Goal: Information Seeking & Learning: Learn about a topic

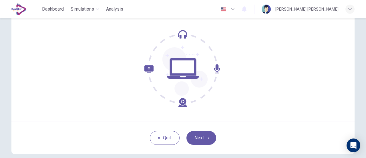
scroll to position [50, 0]
click at [211, 142] on button "Next" at bounding box center [202, 138] width 30 height 14
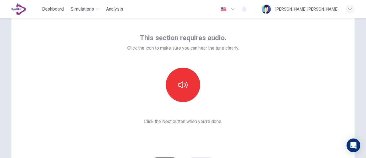
scroll to position [24, 0]
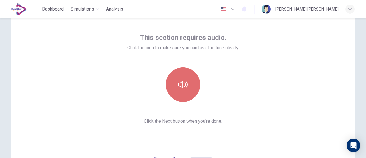
click at [190, 82] on button "button" at bounding box center [183, 84] width 34 height 34
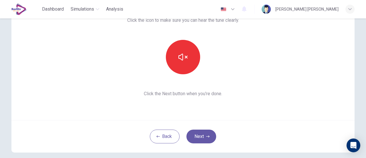
scroll to position [80, 0]
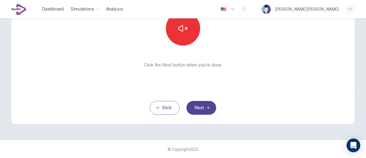
click at [197, 107] on button "Next" at bounding box center [202, 108] width 30 height 14
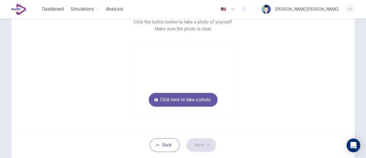
scroll to position [52, 0]
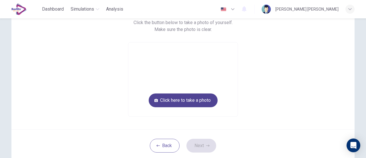
click at [199, 99] on button "Click here to take a photo" at bounding box center [183, 100] width 69 height 14
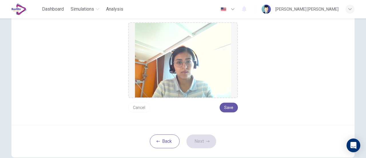
scroll to position [80, 0]
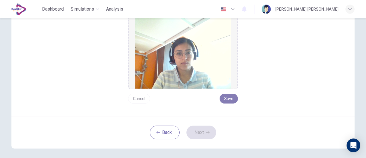
click at [226, 96] on button "Save" at bounding box center [229, 99] width 18 height 10
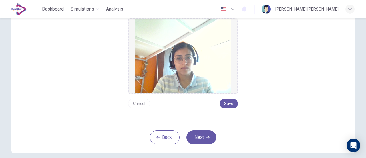
scroll to position [105, 0]
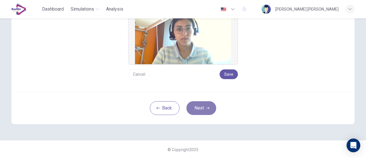
click at [201, 107] on button "Next" at bounding box center [202, 108] width 30 height 14
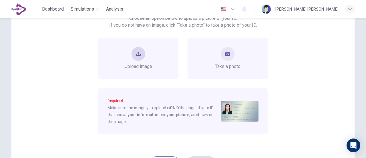
scroll to position [54, 0]
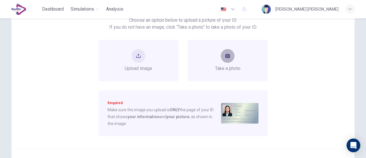
click at [226, 59] on button "take photo" at bounding box center [228, 56] width 14 height 14
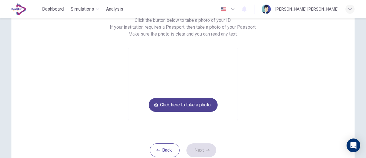
click at [199, 103] on button "Click here to take a photo" at bounding box center [183, 105] width 69 height 14
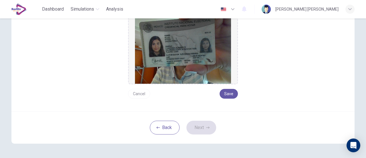
scroll to position [83, 0]
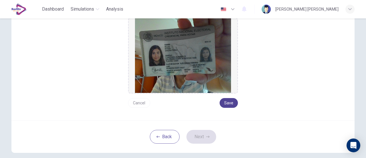
click at [236, 104] on button "Save" at bounding box center [229, 103] width 18 height 10
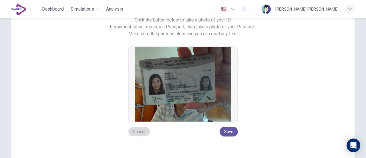
click at [145, 131] on button "Cancel" at bounding box center [139, 132] width 22 height 10
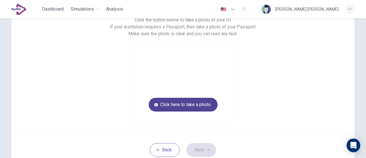
click at [178, 108] on button "Click here to take a photo" at bounding box center [183, 105] width 69 height 14
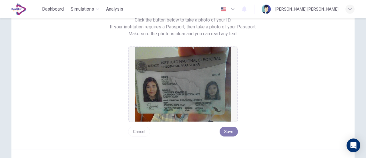
click at [227, 129] on button "Save" at bounding box center [229, 132] width 18 height 10
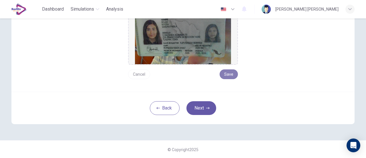
click at [227, 75] on button "Save" at bounding box center [229, 74] width 18 height 10
click at [196, 111] on button "Next" at bounding box center [202, 108] width 30 height 14
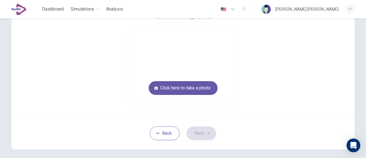
scroll to position [32, 0]
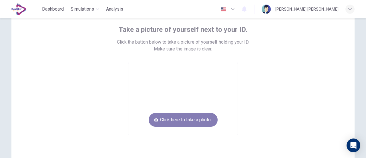
click at [209, 121] on button "Click here to take a photo" at bounding box center [183, 120] width 69 height 14
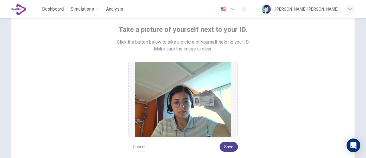
click at [227, 146] on button "Save" at bounding box center [229, 147] width 18 height 10
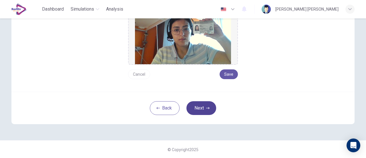
click at [200, 107] on button "Next" at bounding box center [202, 108] width 30 height 14
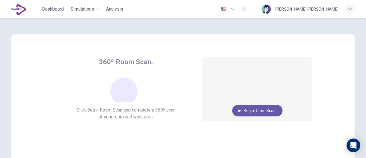
scroll to position [29, 0]
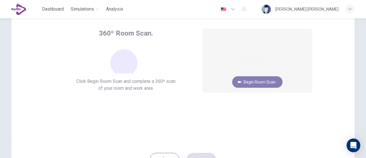
click at [258, 82] on button "Begin Room Scan" at bounding box center [257, 81] width 50 height 11
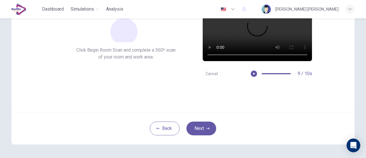
scroll to position [80, 0]
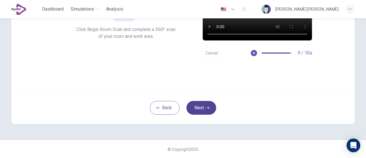
click at [204, 105] on button "Next" at bounding box center [202, 108] width 30 height 14
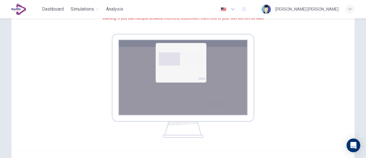
scroll to position [139, 0]
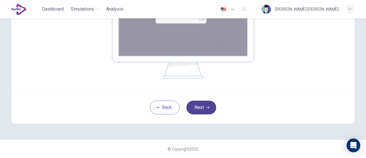
click at [199, 108] on button "Next" at bounding box center [202, 107] width 30 height 14
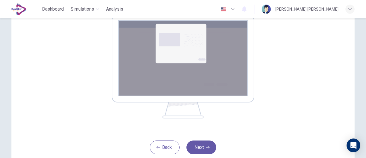
scroll to position [114, 0]
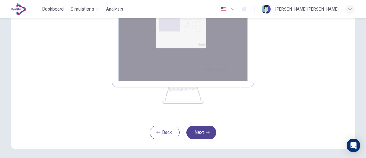
click at [209, 128] on button "Next" at bounding box center [202, 132] width 30 height 14
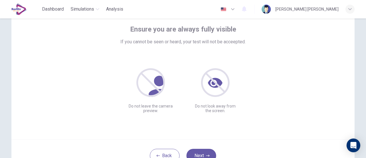
scroll to position [57, 0]
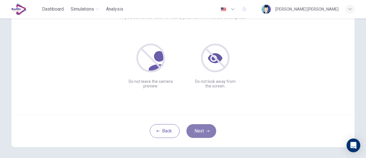
click at [197, 131] on button "Next" at bounding box center [202, 131] width 30 height 14
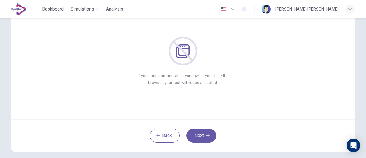
scroll to position [80, 0]
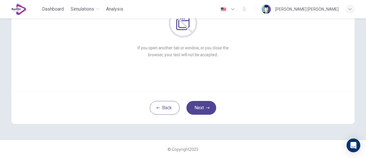
click at [213, 106] on button "Next" at bounding box center [202, 108] width 30 height 14
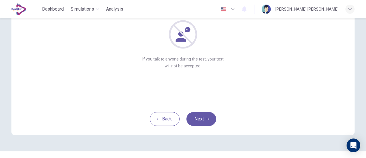
scroll to position [70, 0]
click at [203, 115] on button "Next" at bounding box center [202, 119] width 30 height 14
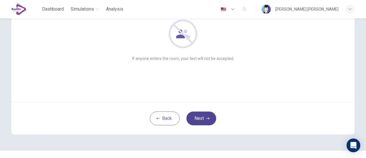
click at [210, 114] on button "Next" at bounding box center [202, 118] width 30 height 14
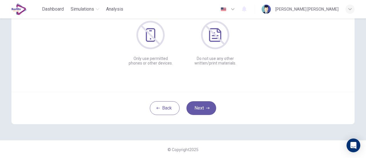
scroll to position [80, 0]
click at [209, 105] on button "Next" at bounding box center [202, 108] width 30 height 14
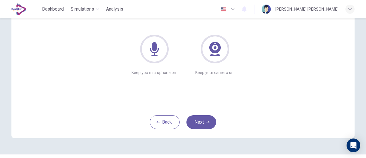
scroll to position [76, 0]
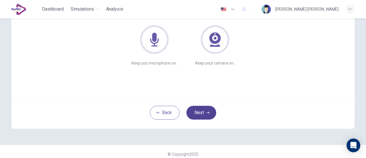
click at [205, 116] on button "Next" at bounding box center [202, 113] width 30 height 14
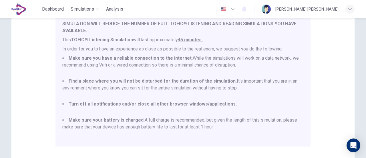
scroll to position [160, 0]
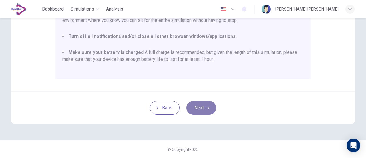
click at [196, 102] on button "Next" at bounding box center [202, 108] width 30 height 14
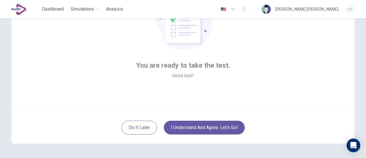
scroll to position [60, 0]
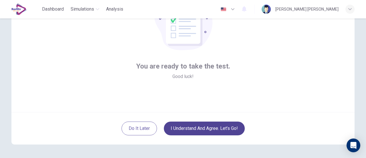
click at [203, 127] on button "I understand and agree. Let’s go!" at bounding box center [204, 128] width 81 height 14
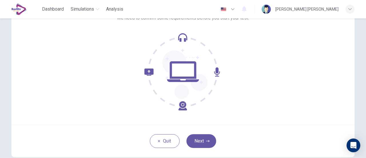
scroll to position [75, 0]
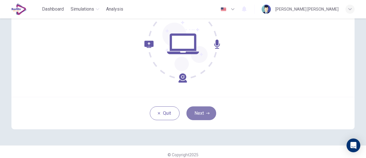
drag, startPoint x: 202, startPoint y: 114, endPoint x: 248, endPoint y: 75, distance: 61.1
click at [202, 114] on button "Next" at bounding box center [202, 113] width 30 height 14
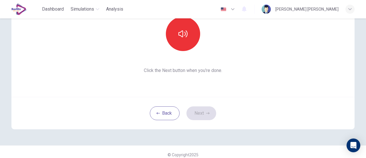
scroll to position [0, 0]
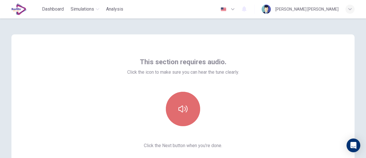
click at [176, 104] on button "button" at bounding box center [183, 109] width 34 height 34
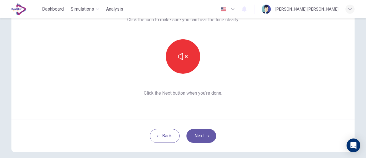
scroll to position [53, 0]
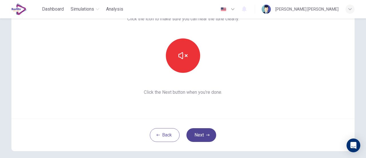
click at [198, 132] on button "Next" at bounding box center [202, 135] width 30 height 14
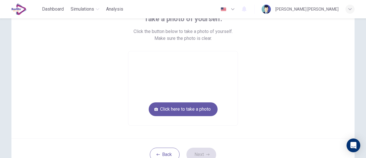
scroll to position [43, 0]
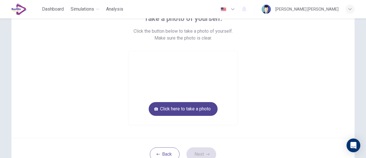
click at [208, 109] on button "Click here to take a photo" at bounding box center [183, 109] width 69 height 14
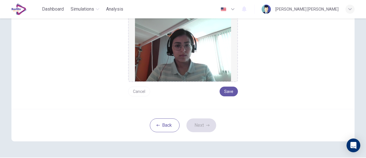
scroll to position [89, 0]
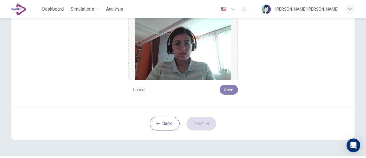
click at [231, 92] on button "Save" at bounding box center [229, 90] width 18 height 10
click at [203, 122] on button "Next" at bounding box center [202, 123] width 30 height 14
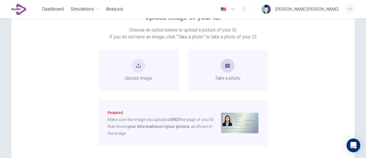
scroll to position [44, 0]
click at [229, 65] on button "take photo" at bounding box center [228, 66] width 14 height 14
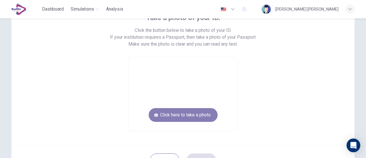
click at [204, 110] on button "Click here to take a photo" at bounding box center [183, 115] width 69 height 14
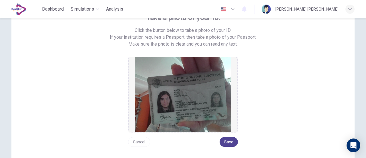
click at [227, 140] on button "Save" at bounding box center [229, 142] width 18 height 10
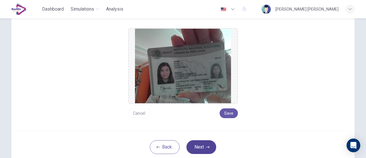
click at [202, 147] on button "Next" at bounding box center [202, 147] width 30 height 14
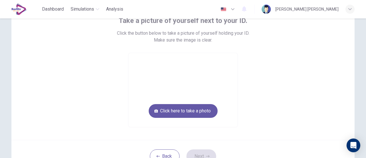
scroll to position [42, 0]
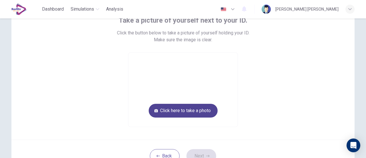
click at [203, 109] on button "Click here to take a photo" at bounding box center [183, 111] width 69 height 14
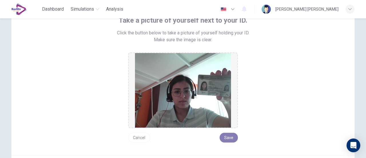
click at [227, 139] on button "Save" at bounding box center [229, 138] width 18 height 10
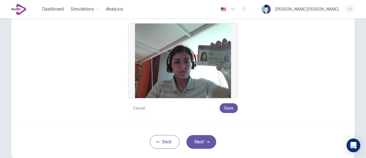
scroll to position [72, 0]
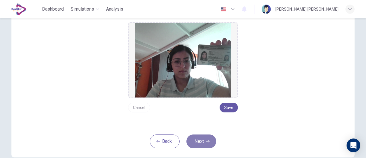
click at [206, 140] on icon "button" at bounding box center [207, 140] width 3 height 3
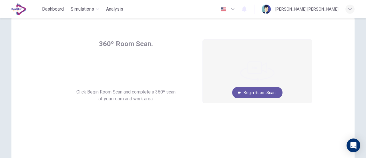
scroll to position [17, 0]
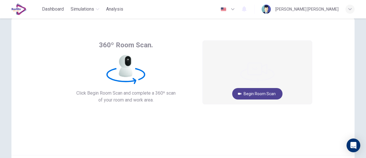
click at [254, 92] on button "Begin Room Scan" at bounding box center [257, 93] width 50 height 11
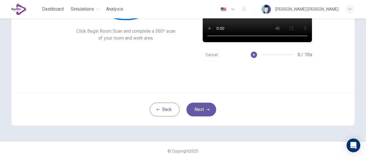
scroll to position [80, 0]
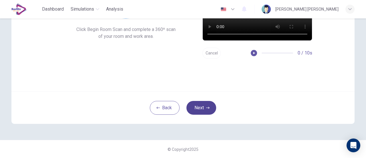
click at [207, 106] on icon "button" at bounding box center [207, 107] width 3 height 3
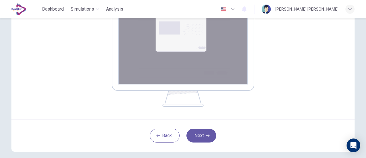
scroll to position [139, 0]
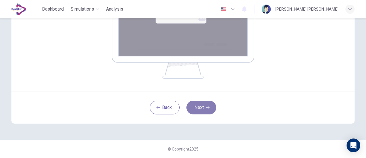
click at [194, 101] on button "Next" at bounding box center [202, 107] width 30 height 14
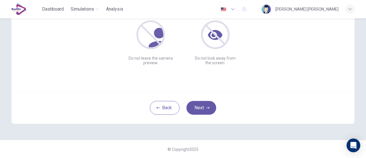
scroll to position [52, 0]
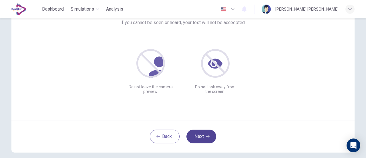
click at [211, 131] on button "Next" at bounding box center [202, 136] width 30 height 14
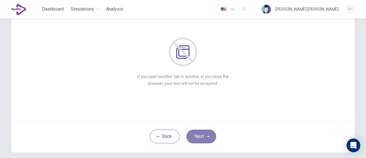
click at [211, 131] on button "Next" at bounding box center [202, 136] width 30 height 14
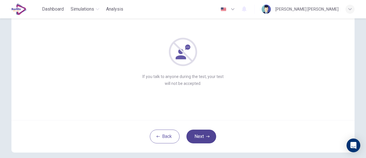
click at [205, 131] on button "Next" at bounding box center [202, 136] width 30 height 14
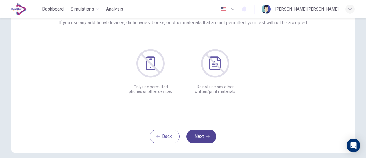
click at [201, 134] on button "Next" at bounding box center [202, 136] width 30 height 14
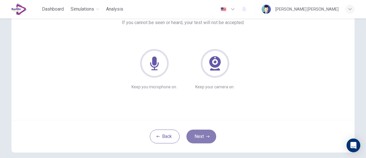
click at [197, 138] on button "Next" at bounding box center [202, 136] width 30 height 14
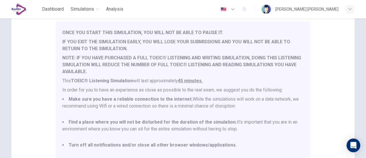
scroll to position [0, 0]
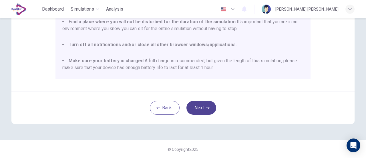
click at [200, 109] on button "Next" at bounding box center [202, 108] width 30 height 14
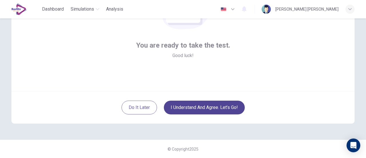
scroll to position [80, 0]
click at [231, 103] on button "I understand and agree. Let’s go!" at bounding box center [204, 108] width 81 height 14
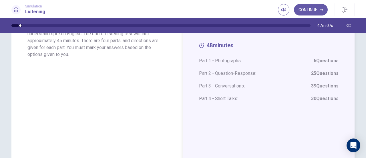
scroll to position [96, 0]
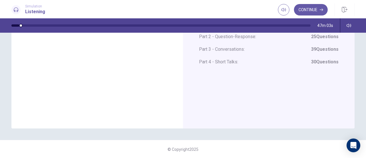
drag, startPoint x: 313, startPoint y: 12, endPoint x: 302, endPoint y: 29, distance: 20.2
click at [313, 12] on button "Continue" at bounding box center [311, 9] width 34 height 11
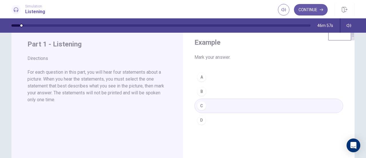
scroll to position [29, 0]
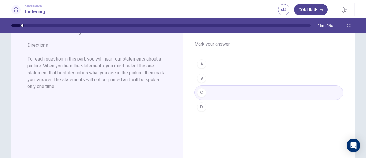
click at [314, 6] on button "Continue" at bounding box center [311, 9] width 34 height 11
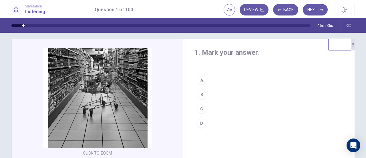
scroll to position [6, 0]
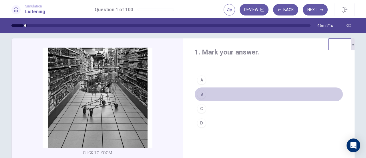
click at [199, 94] on div "B" at bounding box center [201, 94] width 9 height 9
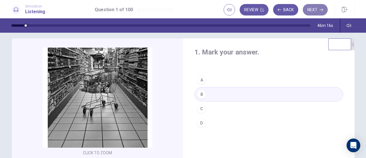
click at [310, 10] on button "Next" at bounding box center [315, 9] width 25 height 11
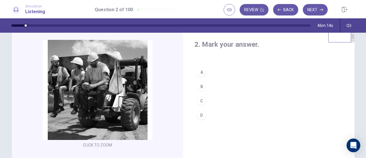
scroll to position [14, 0]
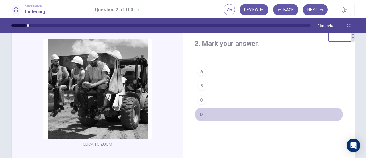
click at [200, 114] on div "D" at bounding box center [201, 114] width 9 height 9
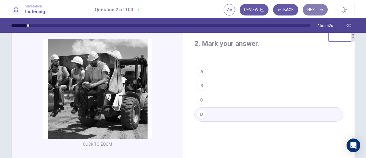
click at [310, 14] on button "Next" at bounding box center [315, 9] width 25 height 11
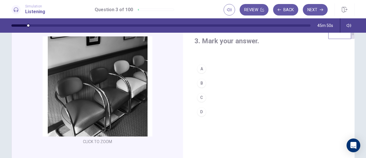
scroll to position [17, 0]
click at [202, 99] on div "C" at bounding box center [201, 96] width 9 height 9
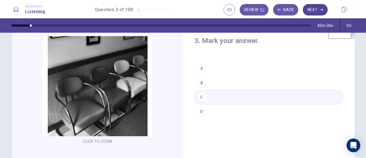
click at [314, 12] on button "Next" at bounding box center [315, 9] width 25 height 11
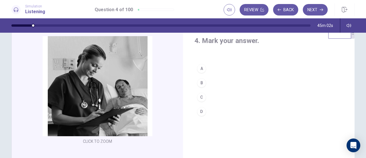
click at [201, 96] on div "C" at bounding box center [201, 96] width 9 height 9
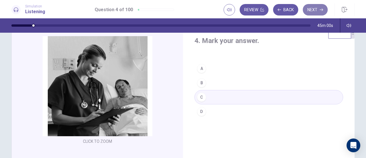
click at [325, 11] on button "Next" at bounding box center [315, 9] width 25 height 11
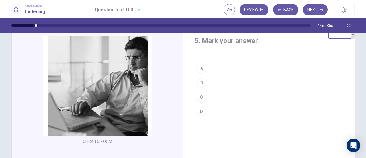
click at [200, 84] on div "B" at bounding box center [201, 82] width 9 height 9
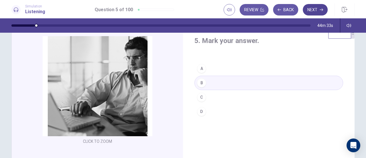
click at [318, 8] on button "Next" at bounding box center [315, 9] width 25 height 11
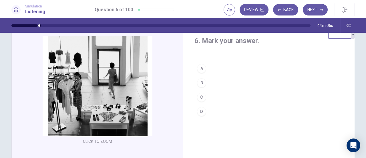
click at [203, 98] on div "C" at bounding box center [201, 96] width 9 height 9
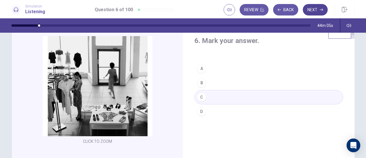
click at [317, 13] on button "Next" at bounding box center [315, 9] width 25 height 11
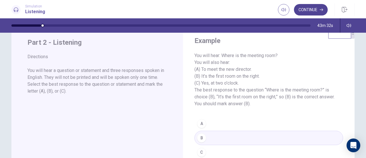
click at [302, 11] on button "Continue" at bounding box center [311, 9] width 34 height 11
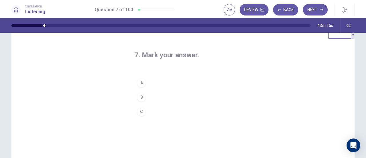
click at [143, 98] on div "B" at bounding box center [141, 96] width 9 height 9
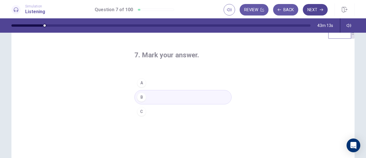
click at [307, 9] on button "Next" at bounding box center [315, 9] width 25 height 11
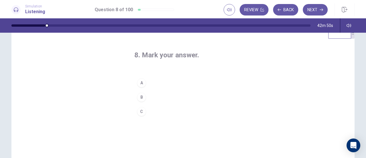
click at [141, 97] on div "B" at bounding box center [141, 96] width 9 height 9
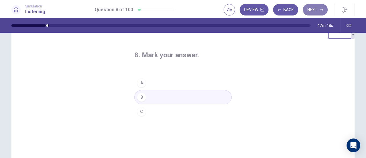
click at [314, 13] on button "Next" at bounding box center [315, 9] width 25 height 11
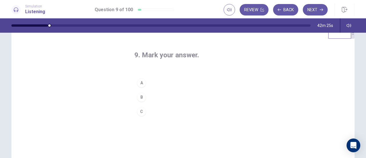
click at [141, 111] on div "C" at bounding box center [141, 111] width 9 height 9
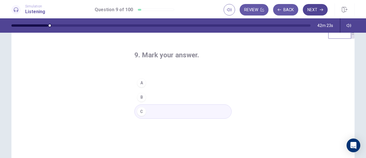
click at [308, 12] on button "Next" at bounding box center [315, 9] width 25 height 11
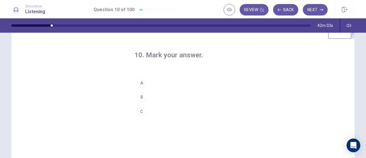
click at [141, 110] on div "C" at bounding box center [141, 111] width 9 height 9
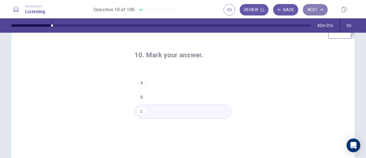
click at [309, 9] on button "Next" at bounding box center [315, 9] width 25 height 11
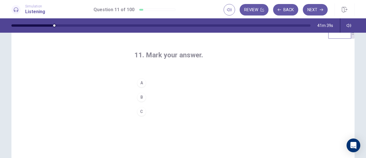
click at [142, 84] on div "A" at bounding box center [141, 82] width 9 height 9
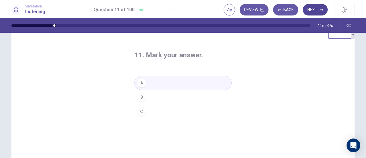
click at [318, 14] on button "Next" at bounding box center [315, 9] width 25 height 11
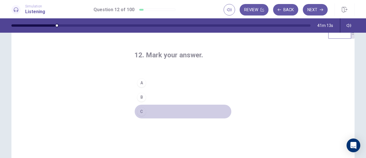
click at [140, 112] on div "C" at bounding box center [141, 111] width 9 height 9
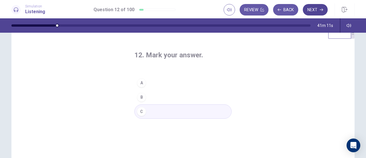
click at [311, 10] on button "Next" at bounding box center [315, 9] width 25 height 11
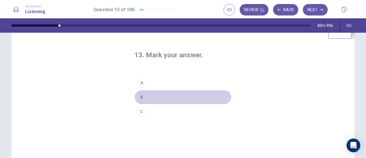
click at [142, 99] on div "B" at bounding box center [141, 96] width 9 height 9
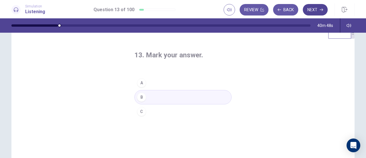
click at [315, 11] on button "Next" at bounding box center [315, 9] width 25 height 11
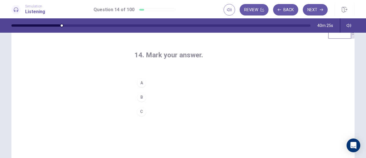
click at [140, 82] on div "A" at bounding box center [141, 82] width 9 height 9
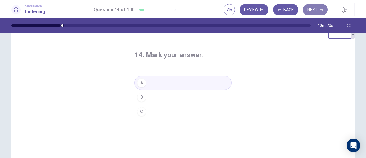
click at [319, 10] on button "Next" at bounding box center [315, 9] width 25 height 11
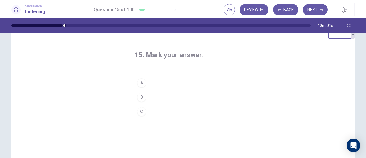
click at [143, 84] on div "A" at bounding box center [141, 82] width 9 height 9
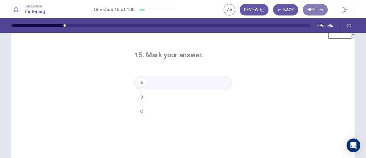
click at [309, 8] on button "Next" at bounding box center [315, 9] width 25 height 11
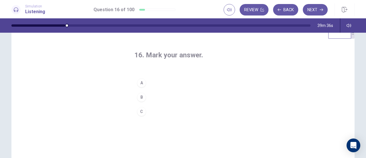
click at [142, 96] on div "B" at bounding box center [141, 96] width 9 height 9
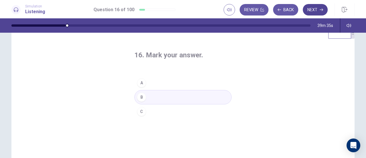
click at [307, 7] on button "Next" at bounding box center [315, 9] width 25 height 11
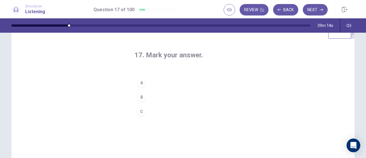
click at [142, 110] on div "C" at bounding box center [141, 111] width 9 height 9
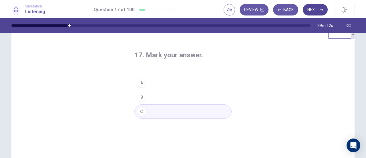
click at [315, 8] on button "Next" at bounding box center [315, 9] width 25 height 11
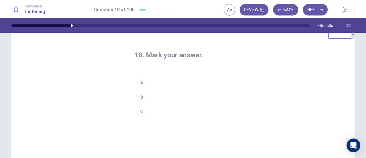
click at [140, 111] on div "C" at bounding box center [141, 111] width 9 height 9
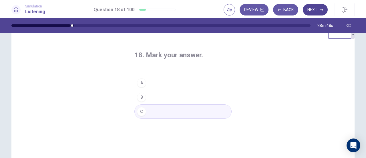
click at [321, 7] on button "Next" at bounding box center [315, 9] width 25 height 11
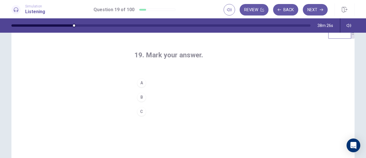
click at [140, 84] on div "A" at bounding box center [141, 82] width 9 height 9
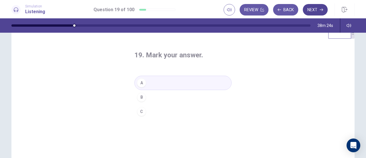
click at [321, 8] on icon "button" at bounding box center [321, 9] width 3 height 3
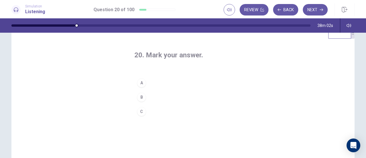
click at [141, 111] on div "C" at bounding box center [141, 111] width 9 height 9
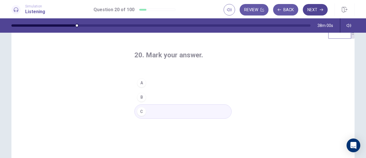
click at [313, 9] on button "Next" at bounding box center [315, 9] width 25 height 11
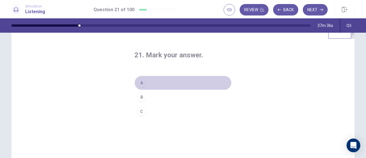
click at [144, 84] on div "A" at bounding box center [141, 82] width 9 height 9
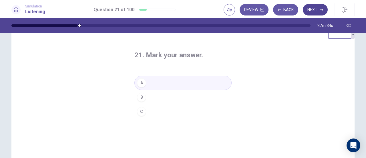
click at [313, 11] on button "Next" at bounding box center [315, 9] width 25 height 11
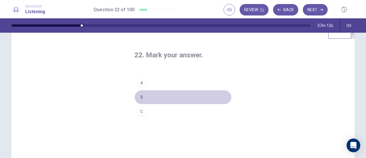
click at [143, 100] on div "B" at bounding box center [141, 96] width 9 height 9
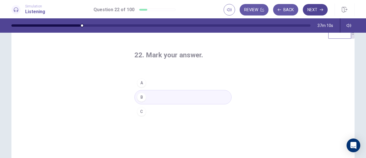
click at [314, 13] on button "Next" at bounding box center [315, 9] width 25 height 11
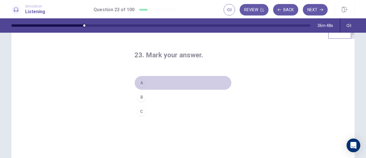
click at [141, 86] on div "A" at bounding box center [141, 82] width 9 height 9
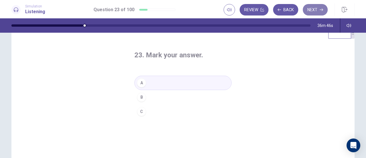
click at [323, 13] on button "Next" at bounding box center [315, 9] width 25 height 11
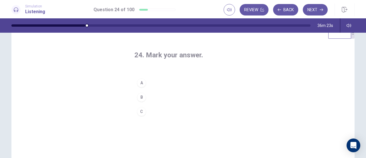
click at [139, 112] on div "C" at bounding box center [141, 111] width 9 height 9
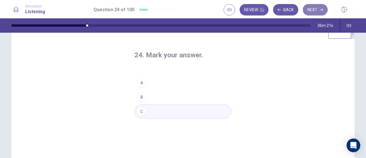
click at [325, 11] on button "Next" at bounding box center [315, 9] width 25 height 11
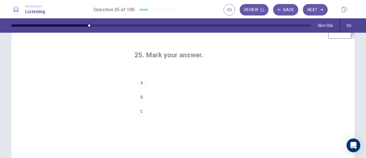
click at [143, 85] on div "A" at bounding box center [141, 82] width 9 height 9
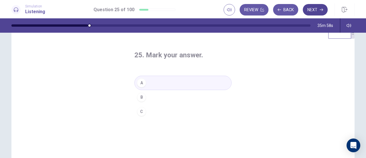
click at [319, 12] on button "Next" at bounding box center [315, 9] width 25 height 11
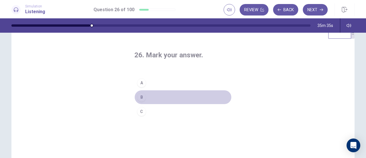
click at [142, 96] on div "B" at bounding box center [141, 96] width 9 height 9
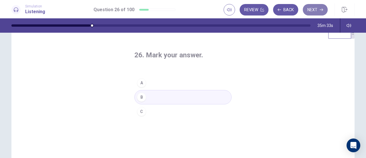
click at [312, 9] on button "Next" at bounding box center [315, 9] width 25 height 11
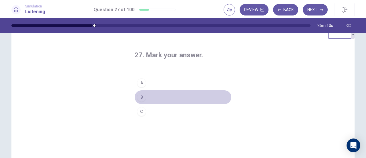
click at [141, 98] on div "B" at bounding box center [141, 96] width 9 height 9
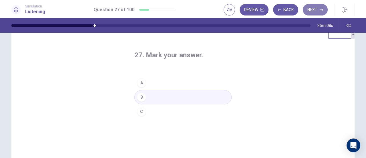
click at [306, 8] on button "Next" at bounding box center [315, 9] width 25 height 11
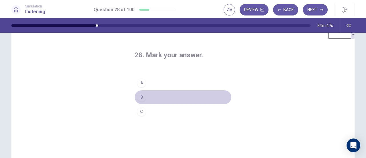
click at [139, 99] on div "B" at bounding box center [141, 96] width 9 height 9
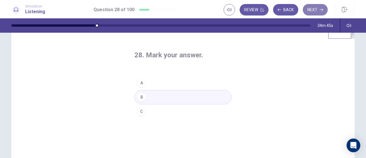
click at [315, 12] on button "Next" at bounding box center [315, 9] width 25 height 11
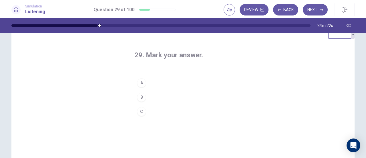
click at [141, 84] on div "A" at bounding box center [141, 82] width 9 height 9
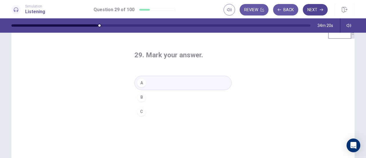
click at [314, 13] on button "Next" at bounding box center [315, 9] width 25 height 11
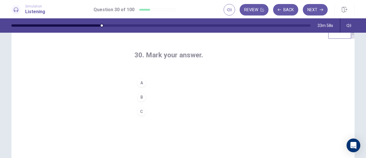
click at [143, 96] on div "B" at bounding box center [141, 96] width 9 height 9
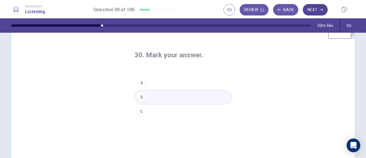
click at [309, 11] on button "Next" at bounding box center [315, 9] width 25 height 11
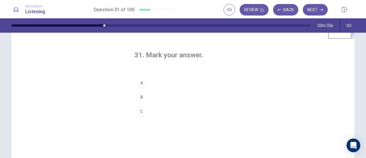
click at [140, 83] on div "A" at bounding box center [141, 82] width 9 height 9
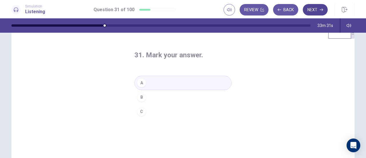
click at [313, 9] on button "Next" at bounding box center [315, 9] width 25 height 11
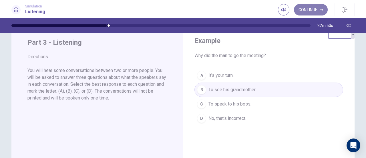
click at [309, 11] on button "Continue" at bounding box center [311, 9] width 34 height 11
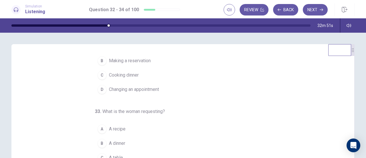
scroll to position [0, 0]
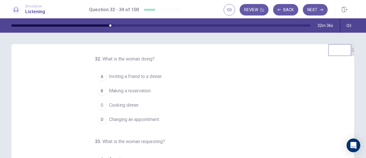
click at [127, 90] on span "Making a reservation" at bounding box center [130, 90] width 42 height 7
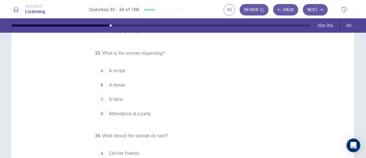
scroll to position [32, 0]
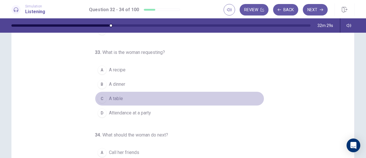
click at [116, 96] on span "A table" at bounding box center [116, 98] width 14 height 7
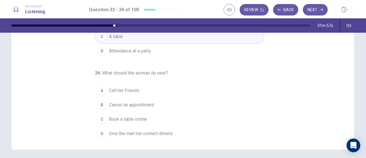
scroll to position [94, 0]
click at [128, 90] on span "Call her friends" at bounding box center [124, 90] width 30 height 7
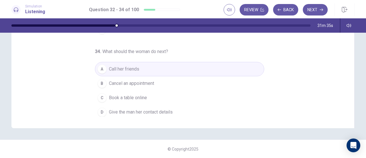
scroll to position [57, 0]
click at [318, 11] on button "Next" at bounding box center [315, 9] width 25 height 11
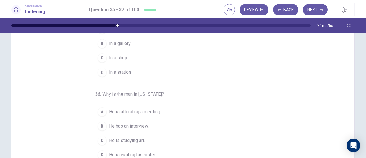
scroll to position [0, 0]
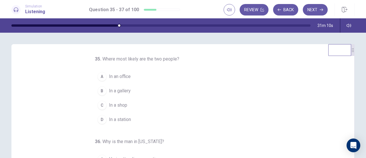
click at [116, 91] on span "In a gallery" at bounding box center [120, 90] width 22 height 7
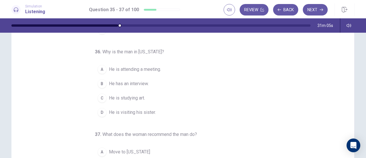
scroll to position [33, 0]
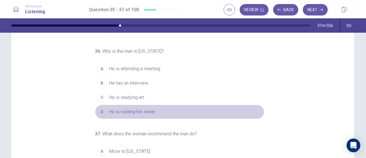
click at [137, 109] on span "He is visiting his sister." at bounding box center [132, 111] width 47 height 7
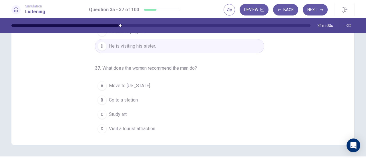
scroll to position [99, 0]
click at [147, 126] on span "Visit a tourist attraction" at bounding box center [132, 128] width 46 height 7
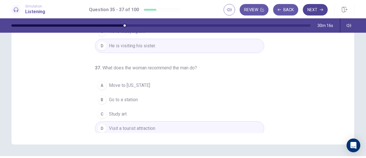
click at [316, 7] on button "Next" at bounding box center [315, 9] width 25 height 11
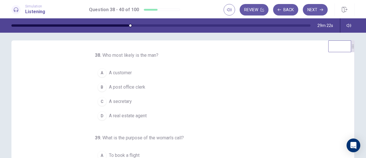
scroll to position [3, 0]
click at [133, 86] on span "A post office clerk" at bounding box center [127, 87] width 36 height 7
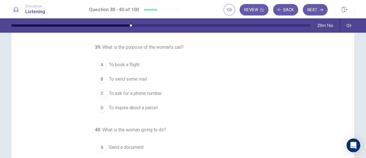
scroll to position [39, 0]
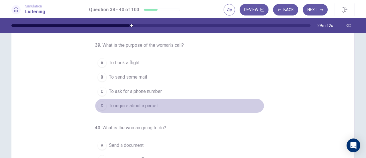
click at [137, 106] on span "To inquire about a parcel" at bounding box center [133, 105] width 49 height 7
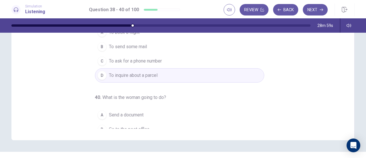
scroll to position [57, 0]
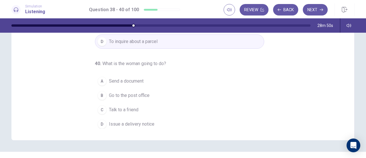
click at [140, 80] on span "Send a document" at bounding box center [126, 81] width 35 height 7
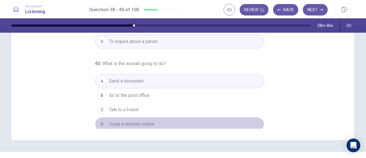
click at [143, 121] on span "Issue a delivery notice" at bounding box center [132, 124] width 46 height 7
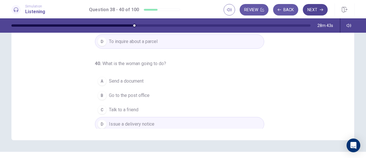
click at [308, 9] on button "Next" at bounding box center [315, 9] width 25 height 11
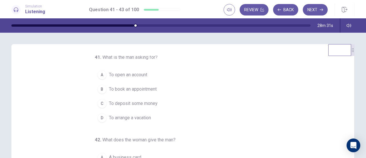
scroll to position [1, 0]
click at [144, 74] on span "To open an account" at bounding box center [128, 75] width 38 height 7
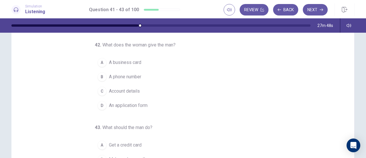
scroll to position [39, 0]
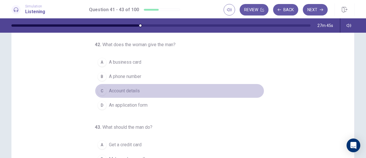
click at [128, 91] on span "Account details" at bounding box center [124, 90] width 31 height 7
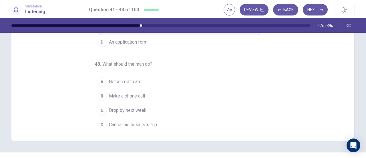
scroll to position [105, 0]
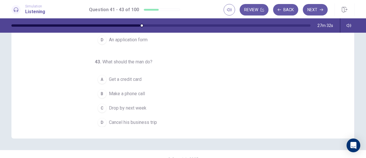
click at [139, 90] on span "Make a phone call" at bounding box center [127, 93] width 36 height 7
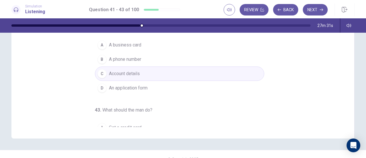
scroll to position [2, 0]
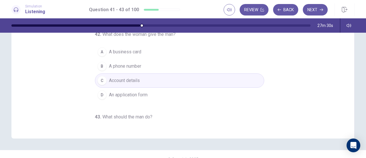
click at [142, 64] on button "B A phone number" at bounding box center [179, 66] width 169 height 14
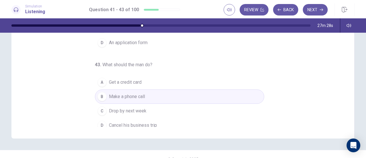
scroll to position [55, 0]
click at [162, 106] on button "C Drop by next week" at bounding box center [179, 110] width 169 height 14
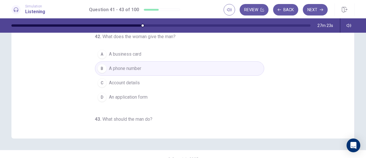
scroll to position [100, 0]
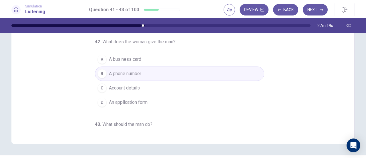
click at [149, 87] on button "C Account details" at bounding box center [179, 88] width 169 height 14
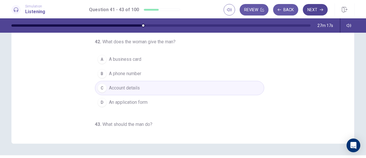
click at [313, 9] on button "Next" at bounding box center [315, 9] width 25 height 11
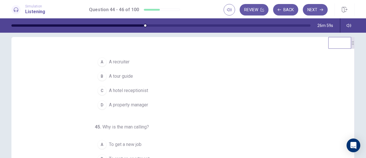
scroll to position [6, 0]
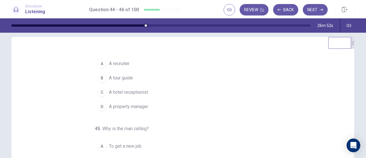
click at [129, 104] on span "A property manager" at bounding box center [128, 106] width 39 height 7
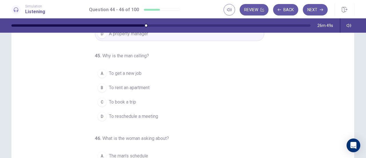
scroll to position [29, 0]
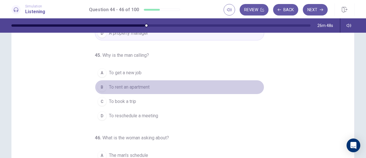
click at [137, 84] on span "To rent an apartment" at bounding box center [129, 87] width 41 height 7
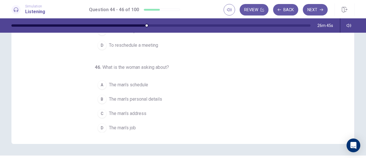
scroll to position [101, 0]
click at [135, 81] on span "The man's schedule" at bounding box center [128, 83] width 39 height 7
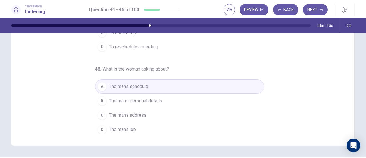
scroll to position [100, 0]
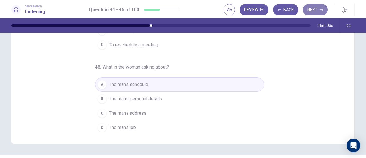
click at [317, 9] on button "Next" at bounding box center [315, 9] width 25 height 11
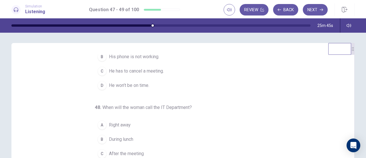
scroll to position [0, 0]
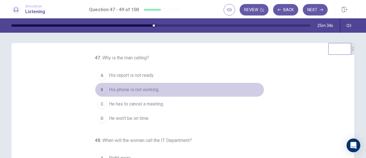
click at [130, 88] on span "His phone is not working." at bounding box center [134, 89] width 50 height 7
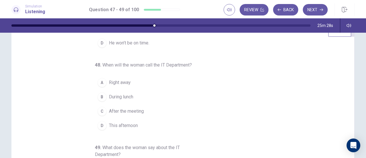
scroll to position [64, 0]
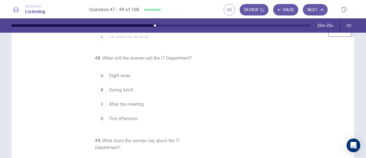
click at [119, 74] on span "Right away" at bounding box center [120, 75] width 22 height 7
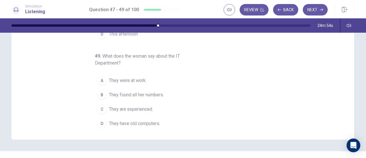
scroll to position [105, 0]
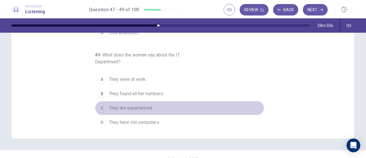
click at [132, 104] on span "They are experienced." at bounding box center [131, 107] width 44 height 7
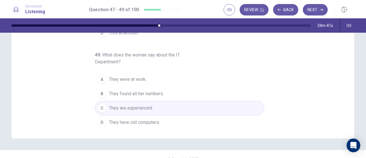
click at [150, 93] on span "They found all her numbers." at bounding box center [136, 93] width 55 height 7
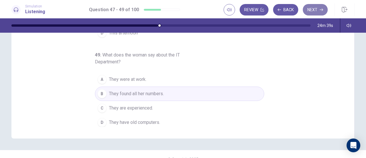
click at [317, 7] on button "Next" at bounding box center [315, 9] width 25 height 11
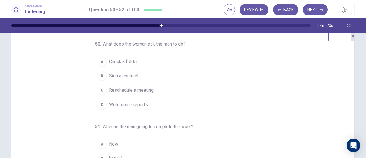
scroll to position [0, 0]
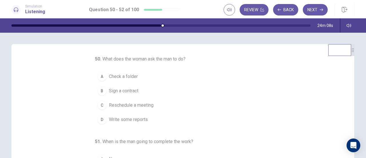
click at [131, 114] on button "D Write some reports" at bounding box center [179, 119] width 169 height 14
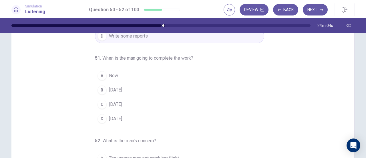
scroll to position [34, 0]
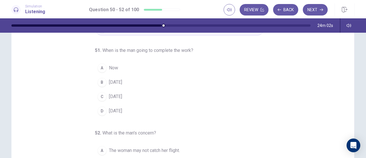
click at [121, 82] on span "Thursday" at bounding box center [115, 82] width 13 height 7
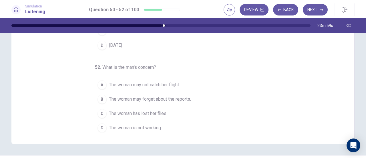
scroll to position [100, 0]
click at [143, 83] on span "The woman may not catch her flight." at bounding box center [144, 84] width 71 height 7
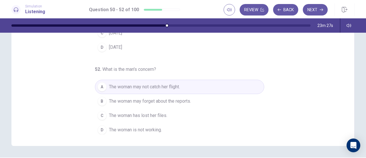
scroll to position [109, 0]
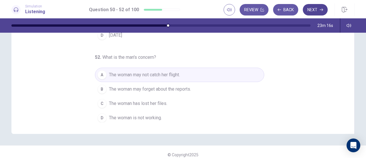
click at [318, 8] on button "Next" at bounding box center [315, 9] width 25 height 11
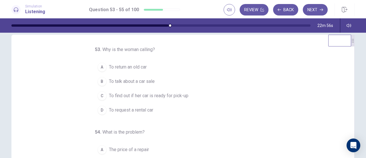
scroll to position [0, 0]
click at [168, 97] on span "To find out if her car is ready for pick-up" at bounding box center [149, 95] width 80 height 7
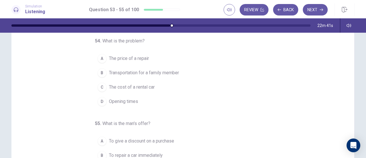
scroll to position [44, 0]
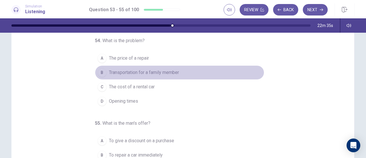
click at [144, 72] on span "Transportation for a family member" at bounding box center [144, 72] width 70 height 7
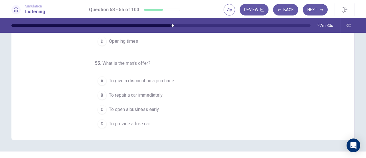
scroll to position [104, 0]
click at [130, 121] on span "To provide a free car" at bounding box center [129, 123] width 41 height 7
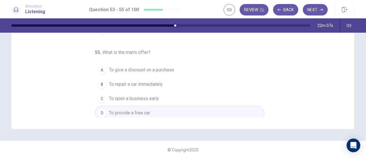
scroll to position [115, 0]
click at [317, 11] on button "Next" at bounding box center [315, 9] width 25 height 11
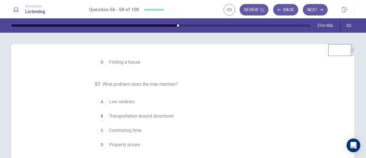
scroll to position [0, 0]
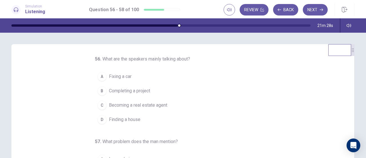
click at [131, 118] on span "Finding a house" at bounding box center [124, 119] width 31 height 7
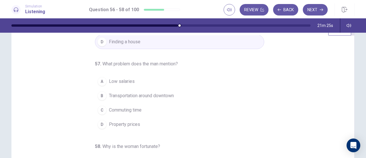
scroll to position [21, 0]
click at [126, 123] on span "Property prices" at bounding box center [124, 124] width 31 height 7
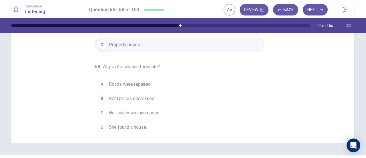
scroll to position [102, 0]
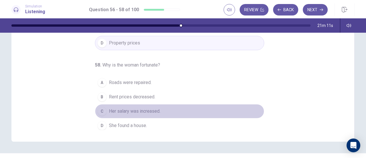
click at [141, 104] on button "C Her salary was increased." at bounding box center [179, 111] width 169 height 14
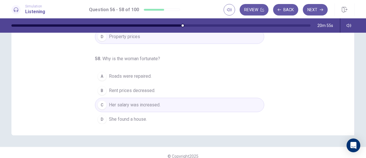
scroll to position [109, 0]
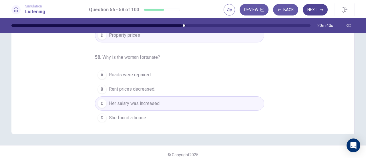
click at [313, 9] on button "Next" at bounding box center [315, 9] width 25 height 11
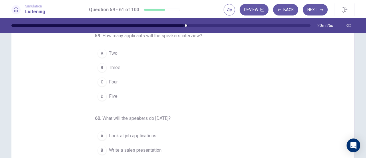
scroll to position [17, 0]
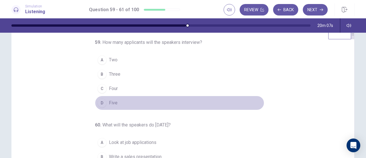
click at [109, 104] on span "Five" at bounding box center [113, 102] width 9 height 7
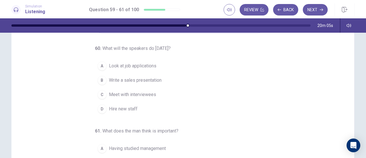
scroll to position [36, 0]
click at [153, 66] on span "Look at job applications" at bounding box center [133, 65] width 48 height 7
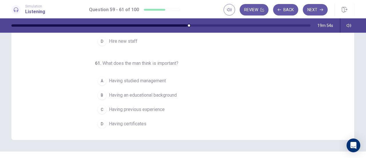
scroll to position [104, 0]
click at [157, 108] on span "Having previous experience" at bounding box center [137, 108] width 56 height 7
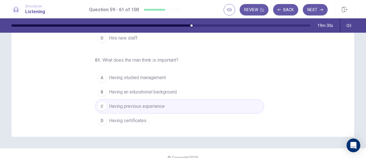
scroll to position [107, 0]
click at [319, 8] on button "Next" at bounding box center [315, 9] width 25 height 11
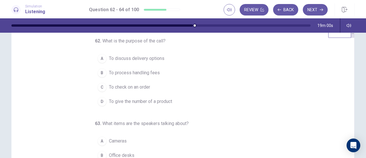
scroll to position [17, 0]
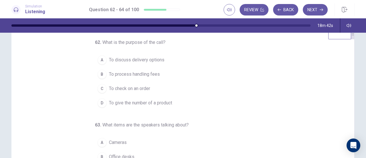
click at [138, 86] on span "To check on an order" at bounding box center [129, 88] width 41 height 7
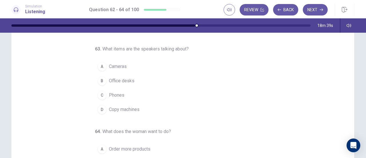
scroll to position [35, 0]
click at [127, 108] on span "Copy machines" at bounding box center [124, 109] width 31 height 7
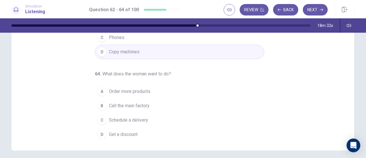
scroll to position [95, 0]
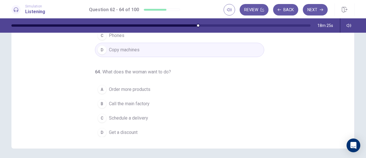
click at [145, 87] on span "Order more products" at bounding box center [130, 89] width 42 height 7
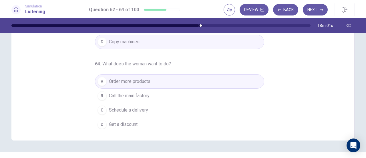
scroll to position [115, 0]
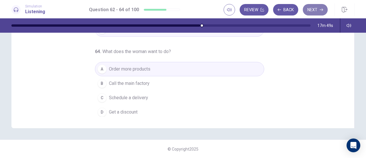
click at [323, 8] on button "Next" at bounding box center [315, 9] width 25 height 11
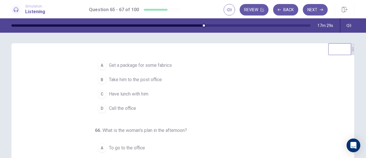
scroll to position [0, 0]
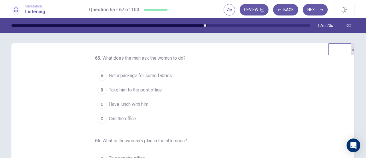
click at [135, 88] on span "Take him to the post office" at bounding box center [135, 89] width 53 height 7
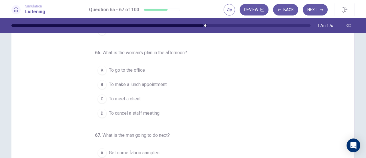
scroll to position [32, 0]
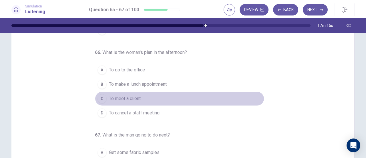
click at [139, 95] on button "C To meet a client" at bounding box center [179, 98] width 169 height 14
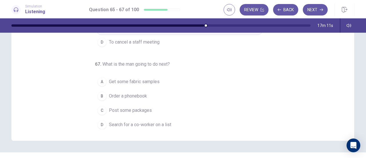
scroll to position [103, 0]
click at [150, 125] on span "Search for a co-worker on a list" at bounding box center [140, 124] width 62 height 7
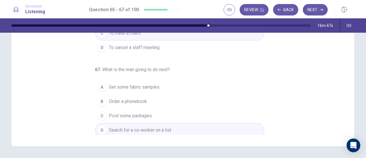
scroll to position [110, 0]
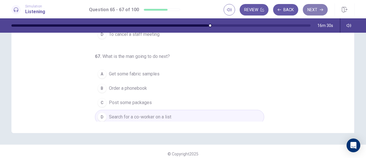
click at [310, 15] on button "Next" at bounding box center [315, 9] width 25 height 11
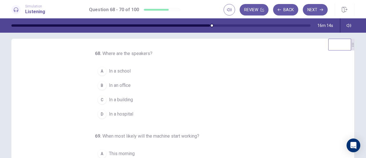
scroll to position [5, 0]
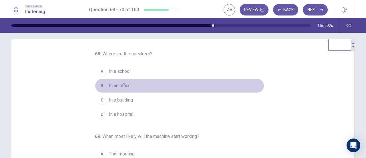
click at [128, 86] on span "In an office" at bounding box center [120, 85] width 22 height 7
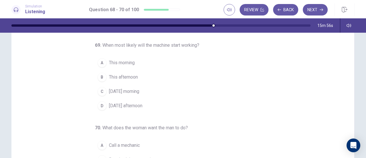
scroll to position [41, 0]
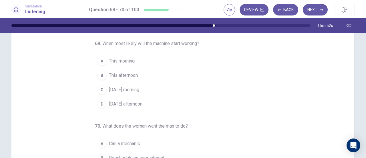
click at [133, 90] on span "Tomorrow morning" at bounding box center [124, 89] width 30 height 7
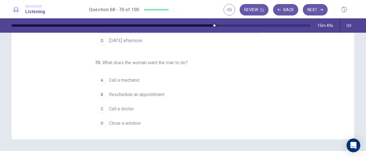
scroll to position [106, 0]
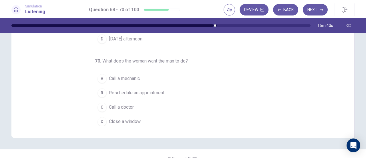
click at [138, 117] on button "D Close a window" at bounding box center [179, 121] width 169 height 14
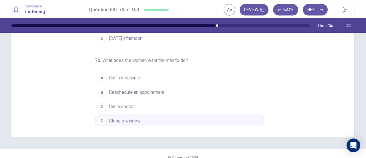
scroll to position [106, 0]
click at [321, 11] on icon "button" at bounding box center [321, 9] width 3 height 3
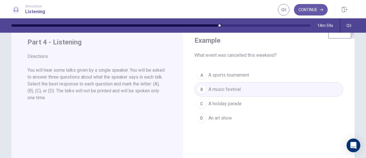
scroll to position [16, 0]
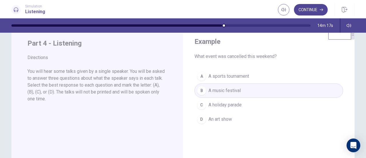
click at [302, 9] on button "Continue" at bounding box center [311, 9] width 34 height 11
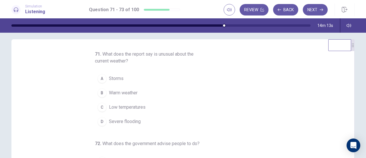
scroll to position [1, 0]
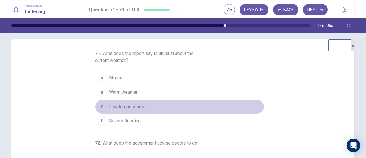
click at [134, 104] on span "Low temperatures" at bounding box center [127, 106] width 37 height 7
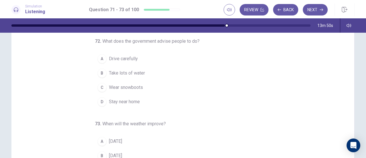
scroll to position [42, 0]
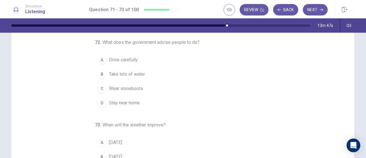
click at [133, 97] on button "D Stay near home" at bounding box center [179, 103] width 169 height 14
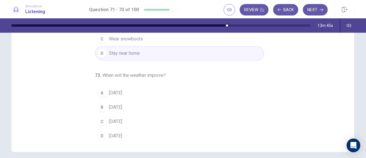
scroll to position [98, 0]
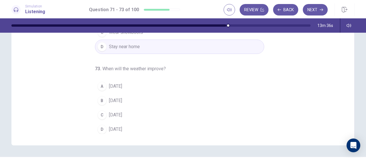
click at [122, 112] on span "On Sunday" at bounding box center [115, 114] width 13 height 7
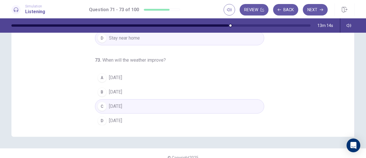
scroll to position [108, 0]
click at [309, 12] on button "Next" at bounding box center [315, 9] width 25 height 11
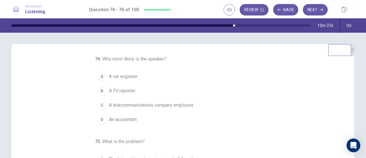
scroll to position [57, 0]
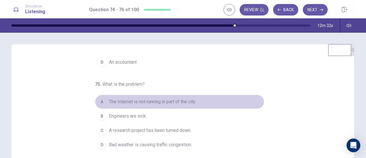
click at [140, 102] on span "The Internet is not running in part of the city." at bounding box center [152, 101] width 87 height 7
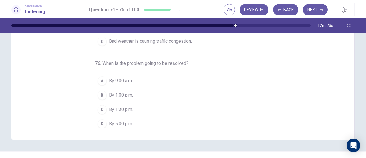
scroll to position [103, 0]
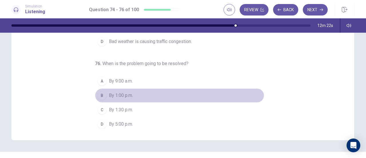
click at [126, 92] on span "By 1:00 p.m." at bounding box center [121, 95] width 24 height 7
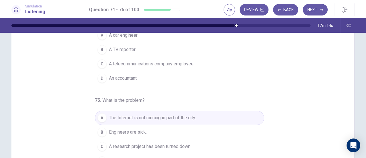
scroll to position [0, 0]
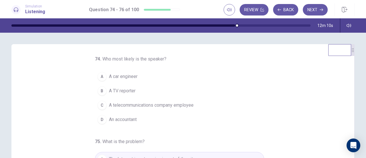
click at [155, 106] on span "A telecommunications company employee" at bounding box center [151, 105] width 85 height 7
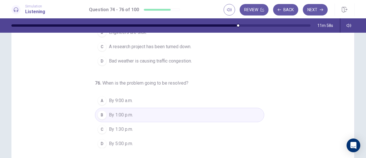
scroll to position [115, 0]
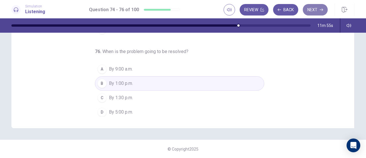
click at [321, 13] on button "Next" at bounding box center [315, 9] width 25 height 11
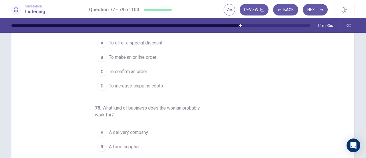
scroll to position [0, 0]
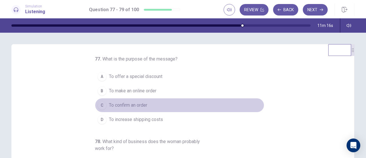
click at [133, 107] on span "To confirm an order" at bounding box center [128, 105] width 38 height 7
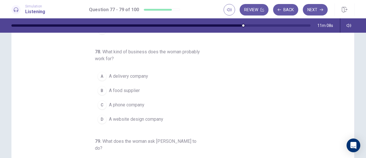
scroll to position [29, 0]
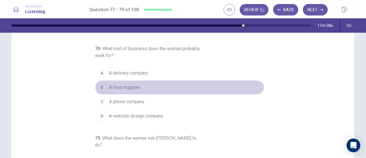
click at [129, 81] on button "B A food supplier" at bounding box center [179, 87] width 169 height 14
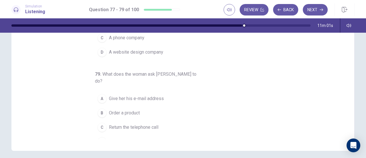
scroll to position [93, 0]
click at [153, 123] on span "Return the telephone call" at bounding box center [134, 126] width 50 height 7
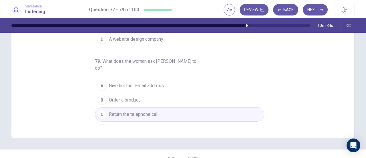
scroll to position [106, 0]
click at [309, 11] on button "Next" at bounding box center [315, 9] width 25 height 11
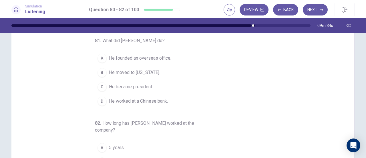
scroll to position [43, 0]
click at [159, 95] on button "D He worked at a Chinese bank." at bounding box center [179, 101] width 169 height 14
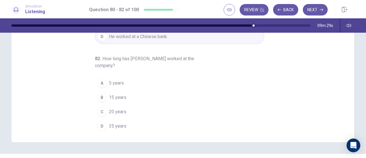
scroll to position [102, 0]
click at [116, 123] on span "35 years" at bounding box center [117, 125] width 17 height 7
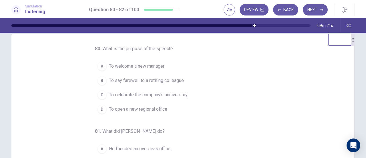
scroll to position [10, 0]
click at [173, 85] on button "B To say farewell to a retiring colleague" at bounding box center [179, 81] width 169 height 14
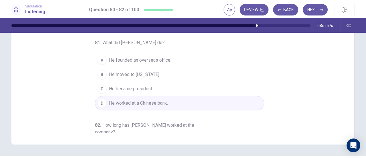
scroll to position [64, 0]
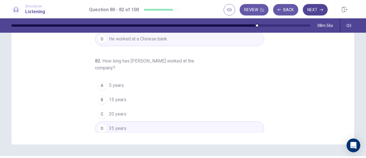
click at [315, 9] on button "Next" at bounding box center [315, 9] width 25 height 11
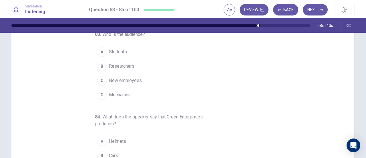
scroll to position [9, 0]
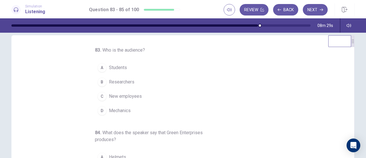
click at [134, 91] on button "C New employees" at bounding box center [179, 96] width 169 height 14
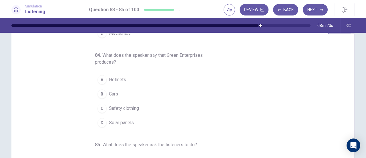
scroll to position [22, 0]
click at [131, 120] on button "D Solar panels" at bounding box center [179, 122] width 169 height 14
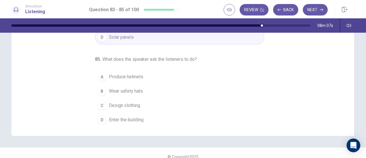
scroll to position [109, 0]
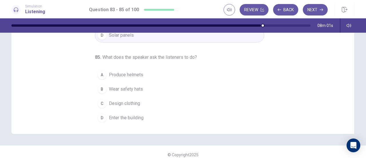
click at [127, 115] on span "Enter the building" at bounding box center [126, 117] width 35 height 7
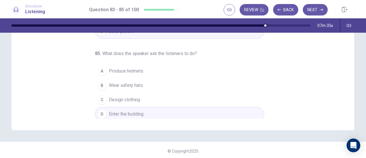
scroll to position [115, 0]
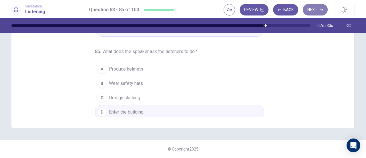
click at [310, 7] on button "Next" at bounding box center [315, 9] width 25 height 11
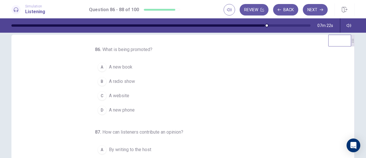
scroll to position [0, 0]
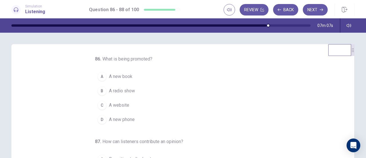
click at [105, 92] on button "B A radio show" at bounding box center [179, 91] width 169 height 14
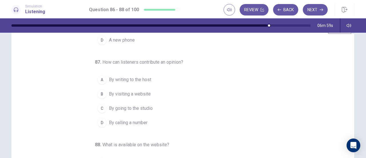
scroll to position [22, 0]
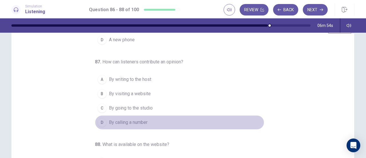
click at [136, 119] on span "By calling a number" at bounding box center [128, 122] width 39 height 7
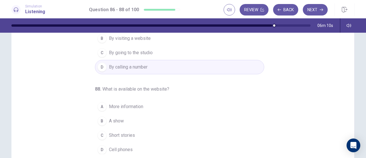
scroll to position [115, 0]
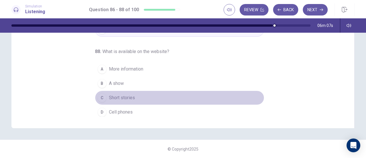
click at [128, 97] on span "Short stories" at bounding box center [122, 97] width 26 height 7
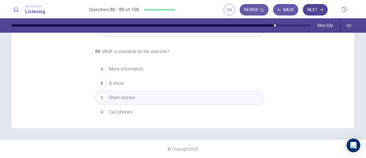
click at [318, 11] on button "Next" at bounding box center [315, 9] width 25 height 11
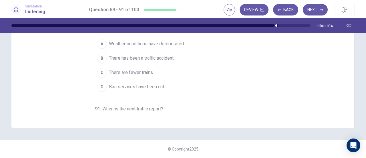
scroll to position [6, 0]
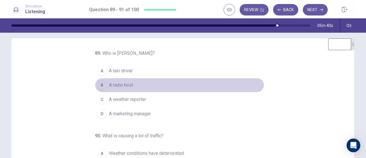
click at [116, 86] on span "A radio host" at bounding box center [121, 85] width 24 height 7
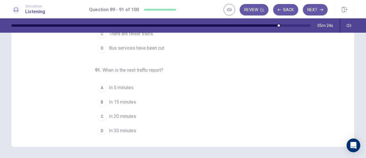
scroll to position [97, 0]
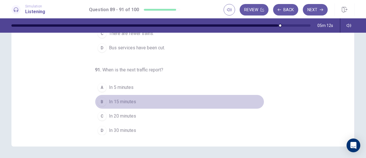
click at [125, 101] on span "In 15 minutes" at bounding box center [122, 101] width 27 height 7
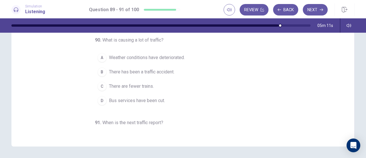
scroll to position [0, 0]
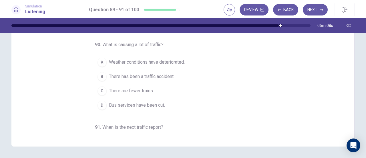
click at [163, 76] on span "There has been a traffic accident." at bounding box center [142, 76] width 66 height 7
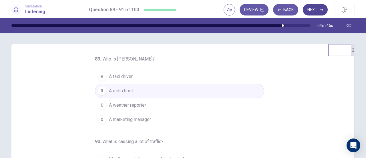
click at [315, 11] on button "Next" at bounding box center [315, 9] width 25 height 11
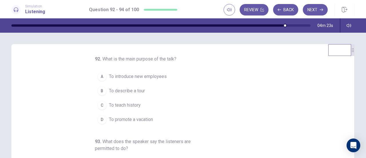
click at [136, 89] on span "To describe a tour" at bounding box center [127, 90] width 36 height 7
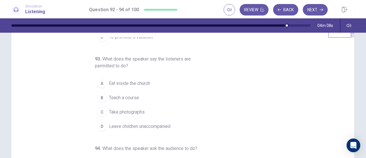
scroll to position [19, 0]
click at [131, 108] on span "Take photographs" at bounding box center [127, 111] width 36 height 7
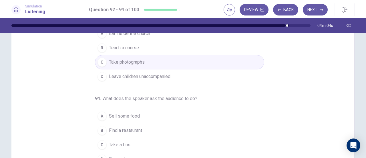
scroll to position [98, 0]
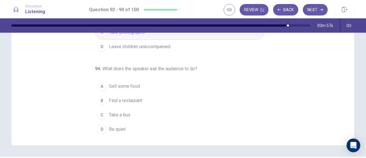
click at [126, 124] on button "D Be quiet" at bounding box center [179, 129] width 169 height 14
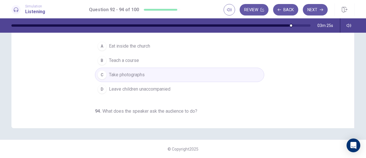
scroll to position [0, 0]
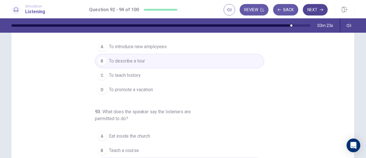
click at [323, 13] on button "Next" at bounding box center [315, 9] width 25 height 11
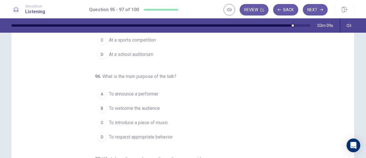
scroll to position [5, 0]
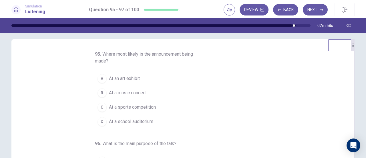
click at [138, 91] on span "At a music concert" at bounding box center [127, 92] width 37 height 7
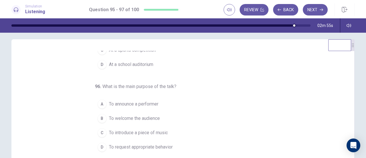
scroll to position [71, 0]
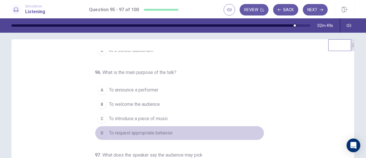
click at [134, 132] on span "To request appropriate behavior" at bounding box center [141, 132] width 64 height 7
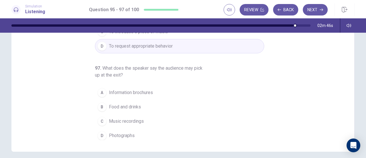
scroll to position [92, 0]
click at [155, 91] on button "A Information brochures" at bounding box center [179, 92] width 169 height 14
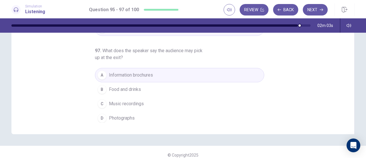
scroll to position [115, 0]
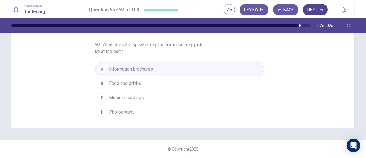
click at [314, 9] on button "Next" at bounding box center [315, 9] width 25 height 11
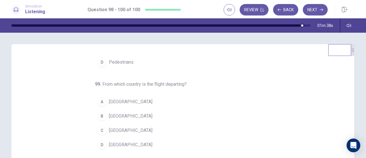
scroll to position [0, 0]
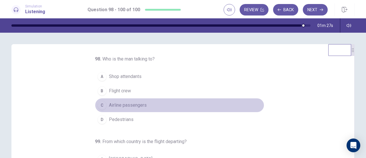
click at [126, 105] on span "Airline passengers" at bounding box center [128, 105] width 38 height 7
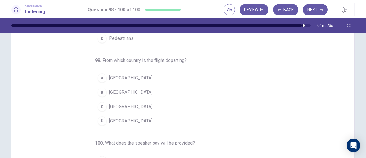
scroll to position [24, 0]
click at [115, 121] on span "Mexico" at bounding box center [131, 120] width 44 height 7
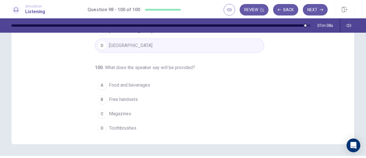
scroll to position [101, 0]
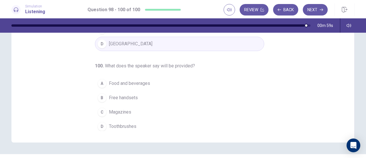
click at [122, 83] on span "Food and beverages" at bounding box center [129, 83] width 41 height 7
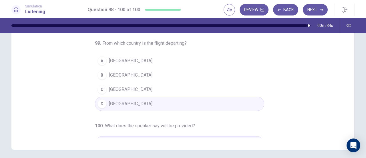
scroll to position [0, 0]
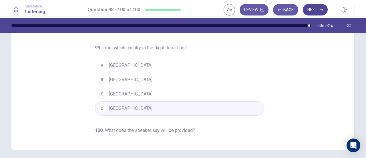
click at [308, 9] on button "Next" at bounding box center [315, 9] width 25 height 11
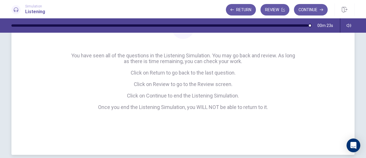
scroll to position [78, 0]
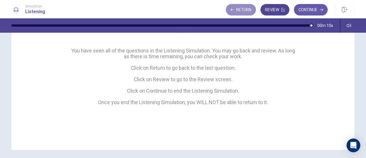
click at [248, 11] on button "Return" at bounding box center [241, 9] width 30 height 11
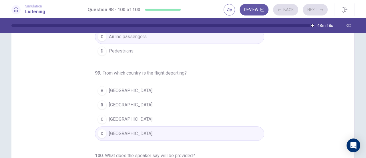
scroll to position [0, 0]
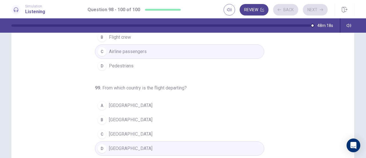
click at [260, 9] on button "Review" at bounding box center [254, 9] width 29 height 11
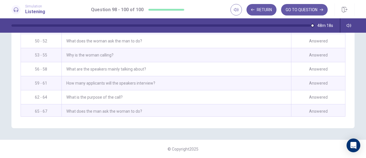
scroll to position [627, 0]
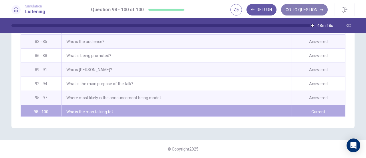
click at [294, 11] on button "GO TO QUESTION" at bounding box center [304, 9] width 47 height 11
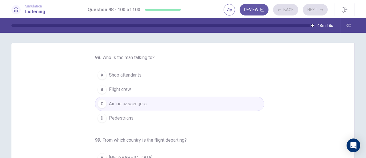
scroll to position [0, 0]
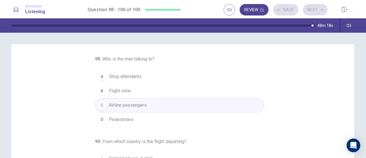
click at [264, 7] on button "Review" at bounding box center [254, 9] width 29 height 11
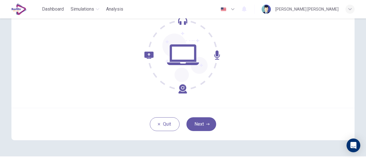
scroll to position [65, 0]
click at [200, 118] on button "Next" at bounding box center [202, 123] width 30 height 14
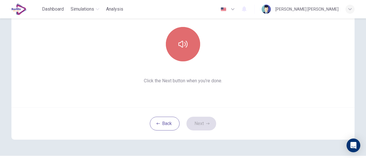
click at [192, 46] on button "button" at bounding box center [183, 44] width 34 height 34
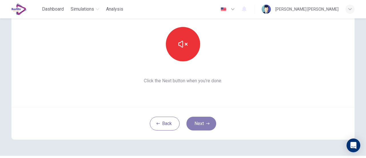
click at [206, 126] on button "Next" at bounding box center [202, 123] width 30 height 14
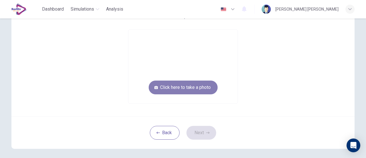
click at [193, 90] on button "Click here to take a photo" at bounding box center [183, 87] width 69 height 14
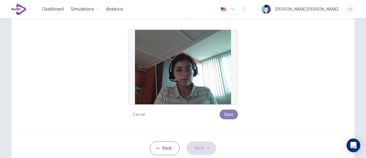
click at [227, 116] on button "Save" at bounding box center [229, 114] width 18 height 10
click at [203, 147] on button "Next" at bounding box center [202, 148] width 30 height 14
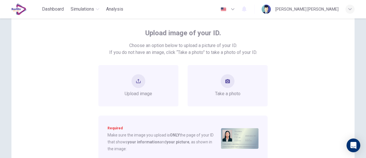
scroll to position [29, 0]
click at [232, 80] on button "take photo" at bounding box center [228, 81] width 14 height 14
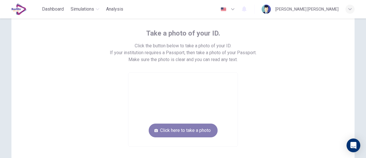
click at [201, 124] on button "Click here to take a photo" at bounding box center [183, 130] width 69 height 14
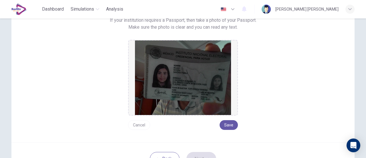
scroll to position [62, 0]
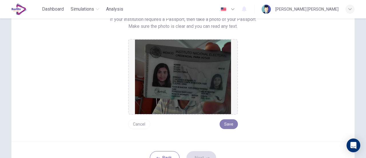
click at [225, 125] on button "Save" at bounding box center [229, 124] width 18 height 10
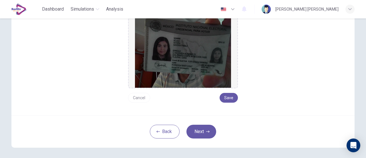
scroll to position [88, 0]
click at [207, 133] on button "Next" at bounding box center [202, 131] width 30 height 14
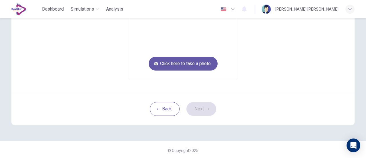
click at [249, 96] on div "Back Next" at bounding box center [182, 108] width 343 height 32
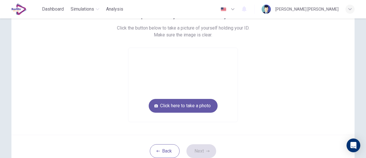
scroll to position [46, 0]
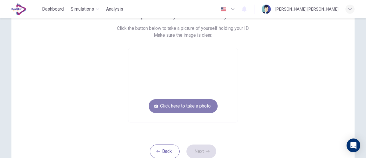
click at [206, 103] on button "Click here to take a photo" at bounding box center [183, 106] width 69 height 14
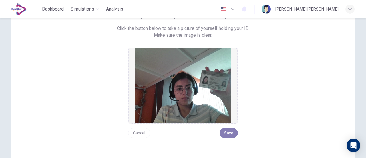
click at [230, 130] on button "Save" at bounding box center [229, 133] width 18 height 10
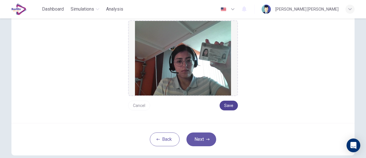
scroll to position [74, 0]
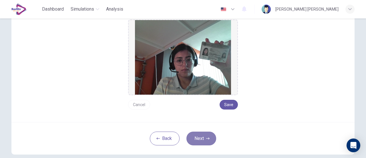
click at [209, 134] on button "Next" at bounding box center [202, 138] width 30 height 14
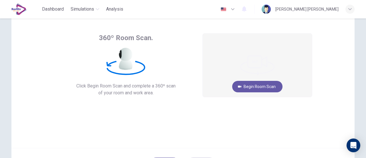
scroll to position [23, 0]
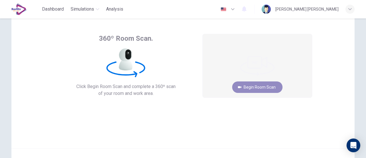
click at [249, 81] on button "Begin Room Scan" at bounding box center [257, 86] width 50 height 11
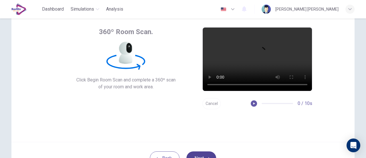
scroll to position [30, 0]
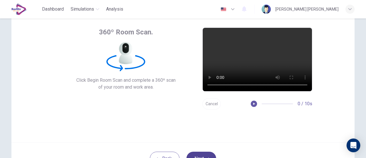
click at [197, 118] on div "360º Room Scan. Click Begin Room Scan and complete a 360º scan of your room and…" at bounding box center [182, 73] width 343 height 137
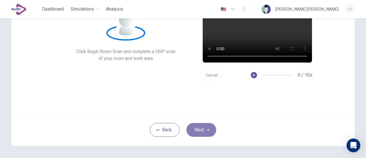
click at [204, 131] on button "Next" at bounding box center [202, 130] width 30 height 14
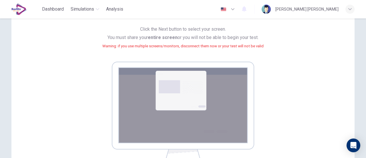
scroll to position [139, 0]
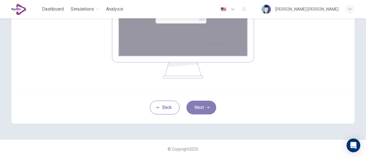
click at [208, 110] on button "Next" at bounding box center [202, 107] width 30 height 14
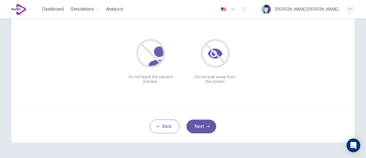
scroll to position [63, 0]
click at [206, 128] on button "Next" at bounding box center [202, 125] width 30 height 14
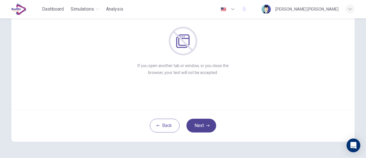
click at [203, 129] on button "Next" at bounding box center [202, 125] width 30 height 14
click at [208, 127] on button "Next" at bounding box center [202, 125] width 30 height 14
click at [210, 122] on button "Next" at bounding box center [202, 125] width 30 height 14
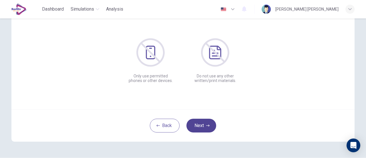
click at [202, 126] on button "Next" at bounding box center [202, 125] width 30 height 14
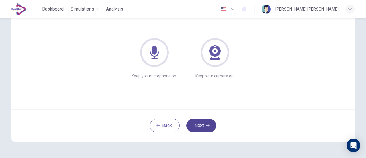
click at [202, 120] on button "Next" at bounding box center [202, 125] width 30 height 14
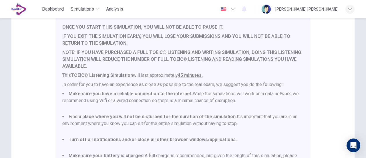
scroll to position [160, 0]
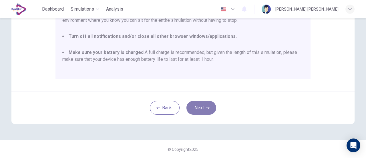
click at [202, 106] on button "Next" at bounding box center [202, 108] width 30 height 14
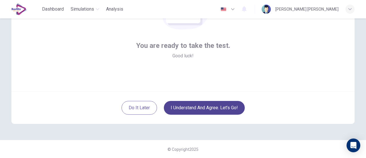
click at [219, 107] on button "I understand and agree. Let’s go!" at bounding box center [204, 108] width 81 height 14
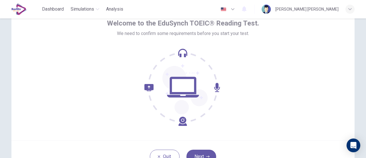
scroll to position [57, 0]
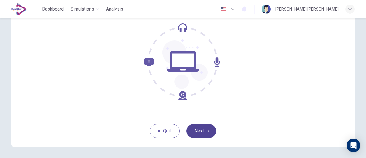
click at [202, 130] on button "Next" at bounding box center [202, 131] width 30 height 14
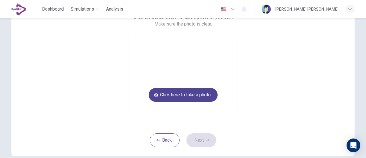
click at [202, 94] on button "Click here to take a photo" at bounding box center [183, 95] width 69 height 14
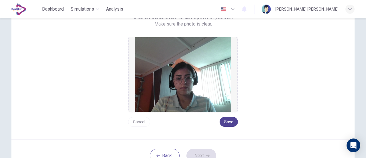
click at [228, 120] on button "Save" at bounding box center [229, 122] width 18 height 10
click at [206, 154] on icon "button" at bounding box center [207, 155] width 3 height 3
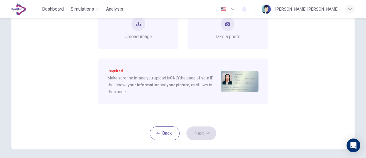
scroll to position [0, 0]
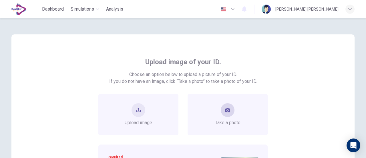
click at [219, 111] on div "Take a photo" at bounding box center [227, 114] width 25 height 23
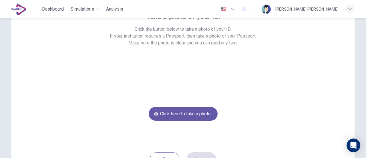
scroll to position [57, 0]
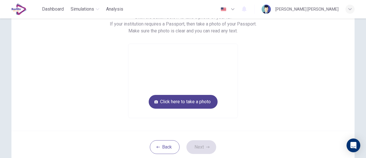
click at [202, 102] on button "Click here to take a photo" at bounding box center [183, 102] width 69 height 14
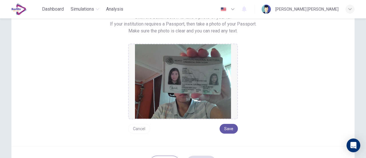
click at [136, 129] on button "Cancel" at bounding box center [139, 129] width 22 height 10
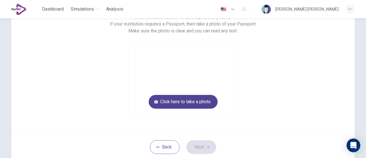
click at [197, 100] on button "Click here to take a photo" at bounding box center [183, 102] width 69 height 14
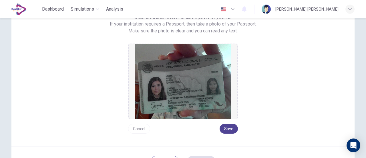
click at [230, 128] on button "Save" at bounding box center [229, 129] width 18 height 10
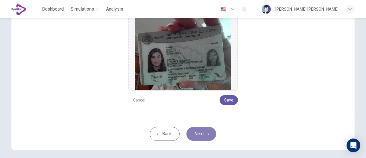
click at [211, 132] on button "Next" at bounding box center [202, 134] width 30 height 14
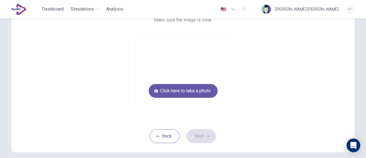
scroll to position [29, 0]
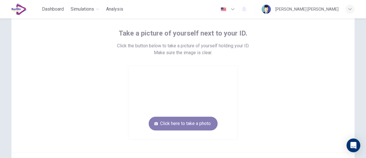
click at [205, 123] on button "Click here to take a photo" at bounding box center [183, 123] width 69 height 14
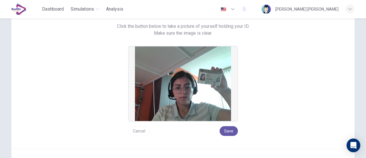
scroll to position [57, 0]
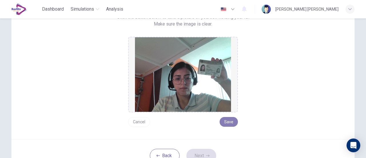
click at [231, 122] on button "Save" at bounding box center [229, 122] width 18 height 10
click at [199, 153] on button "Next" at bounding box center [202, 156] width 30 height 14
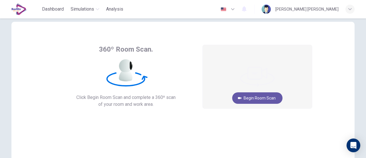
scroll to position [0, 0]
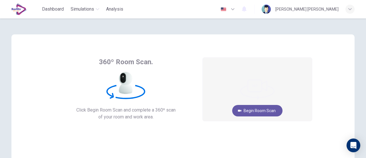
click at [274, 110] on button "Begin Room Scan" at bounding box center [257, 110] width 50 height 11
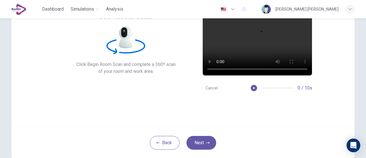
scroll to position [80, 0]
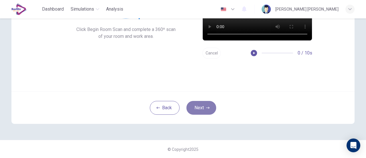
click at [198, 104] on button "Next" at bounding box center [202, 108] width 30 height 14
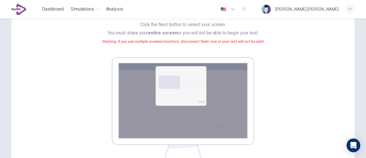
scroll to position [139, 0]
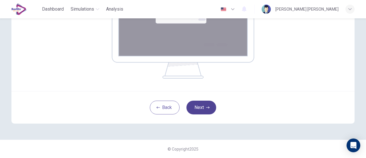
click at [206, 110] on button "Next" at bounding box center [202, 107] width 30 height 14
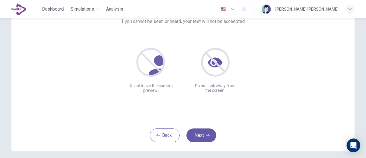
scroll to position [57, 0]
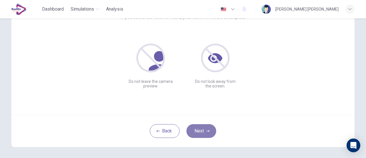
click at [207, 124] on button "Next" at bounding box center [202, 131] width 30 height 14
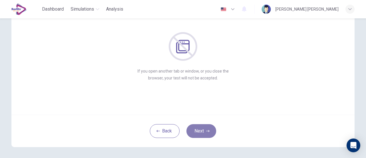
click at [208, 126] on button "Next" at bounding box center [202, 131] width 30 height 14
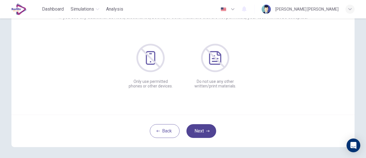
click at [208, 126] on button "Next" at bounding box center [202, 131] width 30 height 14
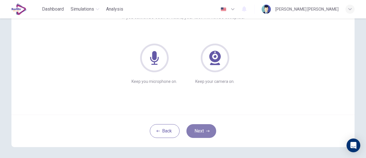
click at [208, 126] on button "Next" at bounding box center [202, 131] width 30 height 14
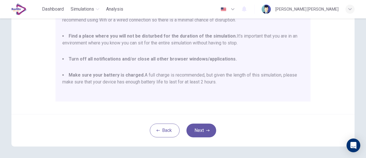
scroll to position [143, 0]
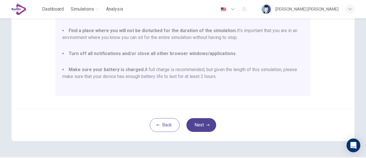
click at [208, 125] on icon "button" at bounding box center [207, 124] width 3 height 3
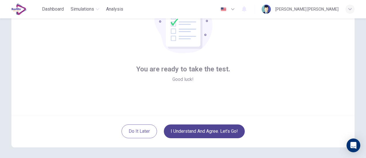
scroll to position [57, 0]
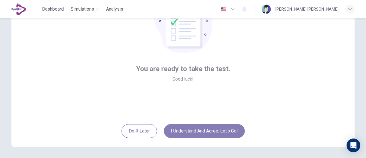
click at [238, 125] on button "I understand and agree. Let’s go!" at bounding box center [204, 131] width 81 height 14
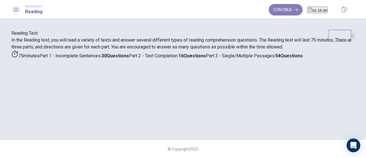
click at [279, 6] on button "Continue" at bounding box center [286, 9] width 34 height 11
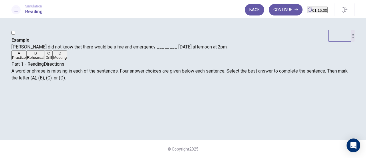
scroll to position [28, 0]
click at [271, 11] on button "Continue" at bounding box center [286, 9] width 34 height 11
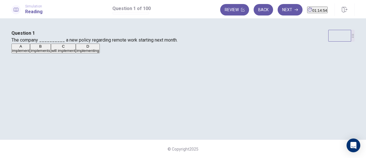
scroll to position [32, 0]
click at [76, 53] on span "will implement" at bounding box center [64, 50] width 24 height 4
click at [283, 9] on button "Next" at bounding box center [290, 9] width 25 height 11
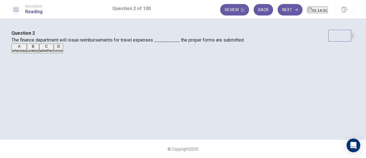
scroll to position [37, 0]
click at [39, 53] on button "B unless" at bounding box center [33, 49] width 12 height 10
click at [63, 53] on button "D once" at bounding box center [58, 49] width 9 height 10
click at [283, 14] on button "Next" at bounding box center [290, 9] width 25 height 11
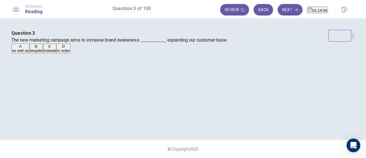
click at [29, 53] on button "A as well as" at bounding box center [20, 49] width 18 height 10
click at [283, 7] on button "Next" at bounding box center [290, 9] width 25 height 11
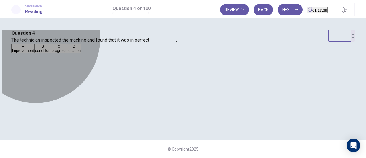
click at [51, 53] on button "B condition" at bounding box center [43, 49] width 16 height 10
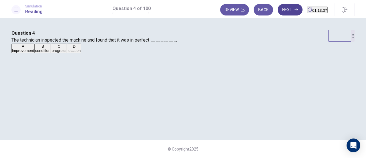
click at [278, 12] on button "Next" at bounding box center [290, 9] width 25 height 11
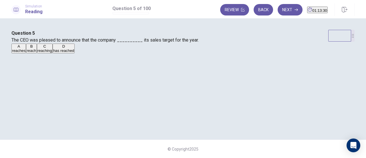
click at [74, 53] on span "has reached" at bounding box center [63, 50] width 21 height 4
click at [283, 6] on button "Next" at bounding box center [290, 9] width 25 height 11
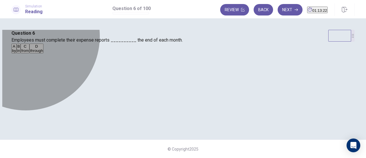
click at [17, 53] on button "A by" at bounding box center [13, 49] width 5 height 10
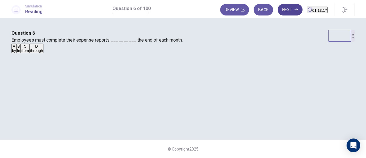
click at [278, 7] on button "Next" at bounding box center [290, 9] width 25 height 11
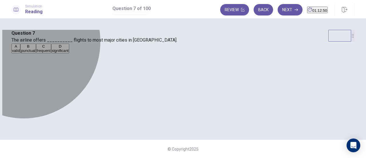
click at [51, 53] on button "C frequent" at bounding box center [43, 49] width 15 height 10
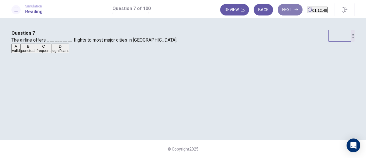
click at [278, 12] on button "Next" at bounding box center [290, 9] width 25 height 11
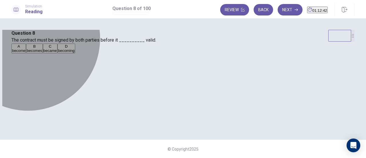
click at [42, 53] on span "becomes" at bounding box center [34, 50] width 15 height 4
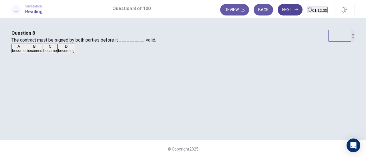
click at [295, 11] on icon "button" at bounding box center [296, 9] width 3 height 3
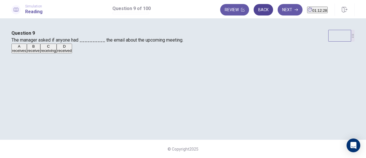
click at [257, 11] on button "Back" at bounding box center [263, 9] width 19 height 11
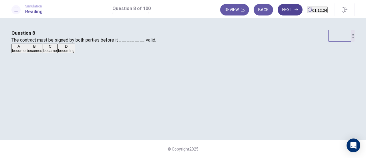
click at [278, 9] on button "Next" at bounding box center [290, 9] width 25 height 11
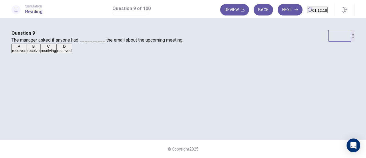
click at [72, 53] on button "D received" at bounding box center [64, 49] width 15 height 10
click at [278, 13] on button "Next" at bounding box center [290, 9] width 25 height 11
click at [54, 53] on button "C enhance" at bounding box center [46, 49] width 16 height 10
click at [295, 9] on icon "button" at bounding box center [296, 9] width 3 height 3
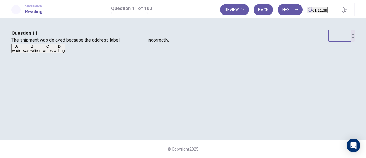
click at [42, 53] on span "was written" at bounding box center [32, 50] width 19 height 4
click at [278, 10] on button "Next" at bounding box center [290, 9] width 25 height 11
click at [48, 53] on button "D have" at bounding box center [43, 49] width 9 height 10
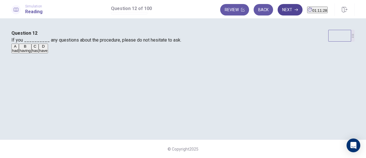
click at [278, 11] on button "Next" at bounding box center [290, 9] width 25 height 11
click at [26, 53] on span "carefully" at bounding box center [19, 50] width 14 height 4
click at [278, 10] on button "Next" at bounding box center [290, 9] width 25 height 11
click at [45, 53] on button "C brief" at bounding box center [40, 49] width 9 height 10
click at [278, 12] on button "Next" at bounding box center [290, 9] width 25 height 11
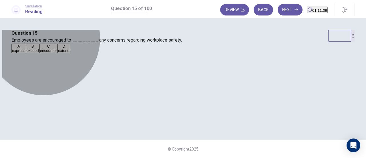
click at [26, 53] on button "A express" at bounding box center [18, 49] width 15 height 10
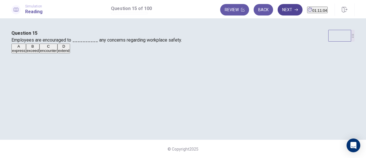
click at [278, 10] on button "Next" at bounding box center [290, 9] width 25 height 11
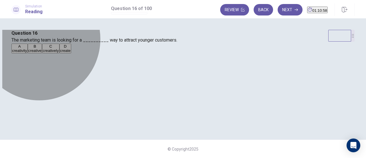
click at [42, 53] on button "B creative" at bounding box center [35, 49] width 15 height 10
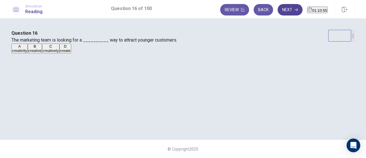
click at [278, 14] on button "Next" at bounding box center [290, 9] width 25 height 11
click at [254, 15] on button "Back" at bounding box center [263, 9] width 19 height 11
click at [278, 8] on button "Next" at bounding box center [290, 9] width 25 height 11
click at [39, 53] on button "B inform" at bounding box center [33, 49] width 12 height 10
click at [282, 8] on button "Next" at bounding box center [290, 9] width 25 height 11
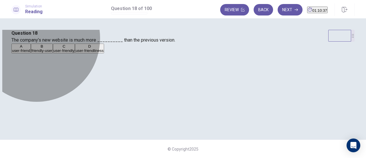
click at [52, 53] on span "friendly-user" at bounding box center [41, 50] width 21 height 4
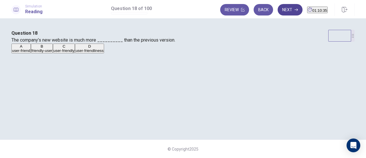
click at [282, 10] on button "Next" at bounding box center [290, 9] width 25 height 11
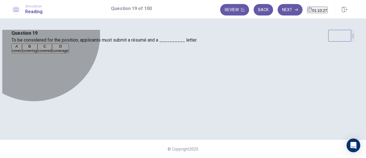
click at [68, 53] on span "coverage" at bounding box center [61, 50] width 16 height 4
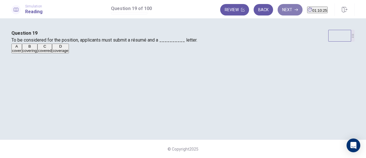
click at [278, 13] on button "Next" at bounding box center [290, 9] width 25 height 11
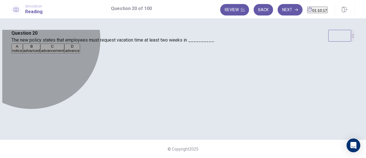
click at [79, 53] on span "advance" at bounding box center [72, 50] width 14 height 4
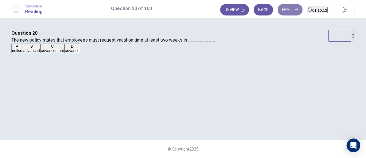
click at [278, 8] on button "Next" at bounding box center [290, 9] width 25 height 11
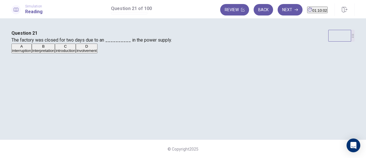
click at [32, 53] on button "A interruption" at bounding box center [21, 49] width 20 height 10
click at [278, 12] on button "Next" at bounding box center [290, 9] width 25 height 11
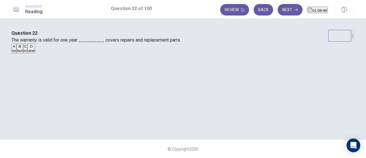
click at [34, 53] on span "and" at bounding box center [31, 50] width 6 height 4
click at [278, 11] on button "Next" at bounding box center [290, 9] width 25 height 11
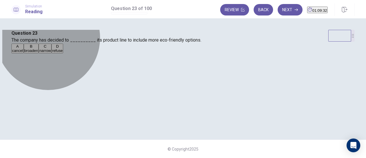
click at [39, 53] on button "B broaden" at bounding box center [31, 49] width 15 height 10
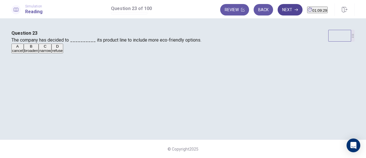
click at [288, 9] on button "Next" at bounding box center [290, 9] width 25 height 11
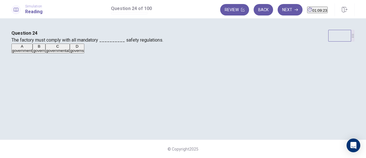
click at [33, 53] on button "A government" at bounding box center [21, 49] width 21 height 10
click at [278, 11] on button "Next" at bounding box center [290, 9] width 25 height 11
click at [31, 53] on button "A considered" at bounding box center [21, 49] width 20 height 10
click at [76, 53] on button "C considering" at bounding box center [65, 49] width 21 height 10
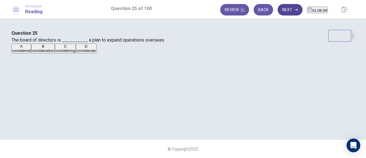
click at [278, 10] on button "Next" at bounding box center [290, 9] width 25 height 11
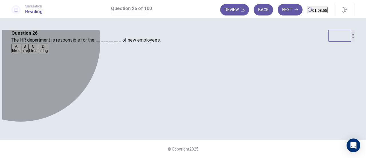
click at [49, 53] on button "D hiring" at bounding box center [43, 49] width 11 height 10
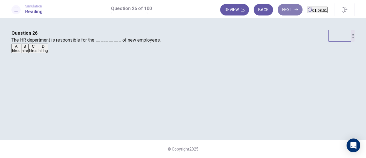
click at [283, 9] on button "Next" at bounding box center [290, 9] width 25 height 11
click at [33, 53] on button "A unfavorable" at bounding box center [21, 49] width 21 height 10
click at [278, 13] on button "Next" at bounding box center [290, 9] width 25 height 11
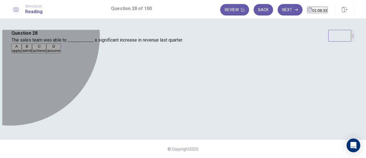
click at [21, 48] on div "A" at bounding box center [16, 46] width 9 height 4
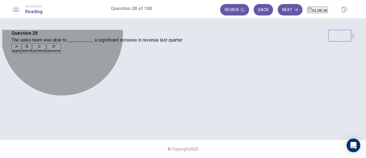
click at [46, 53] on button "C achieve" at bounding box center [39, 49] width 14 height 10
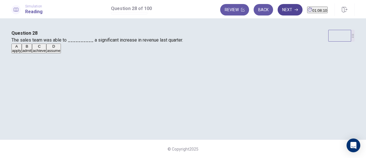
click at [285, 13] on button "Next" at bounding box center [290, 9] width 25 height 11
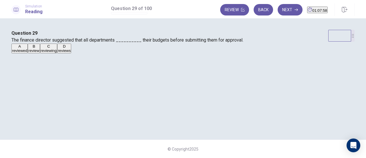
click at [40, 53] on button "B review" at bounding box center [34, 49] width 12 height 10
click at [278, 11] on button "Next" at bounding box center [290, 9] width 25 height 11
click at [44, 53] on button "C adapt" at bounding box center [38, 49] width 11 height 10
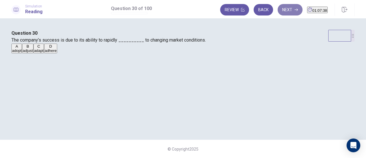
click at [278, 14] on button "Next" at bounding box center [290, 9] width 25 height 11
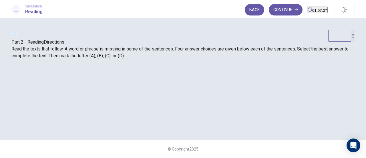
scroll to position [0, 0]
click at [288, 12] on button "Continue" at bounding box center [286, 9] width 34 height 11
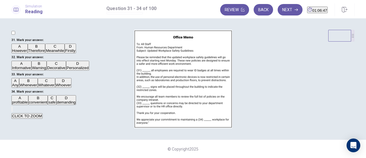
click at [46, 53] on button "B Therefore" at bounding box center [37, 49] width 18 height 10
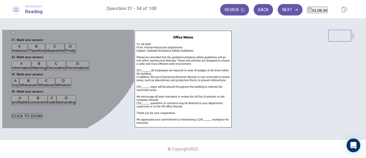
click at [65, 53] on button "D Firstly" at bounding box center [70, 49] width 11 height 10
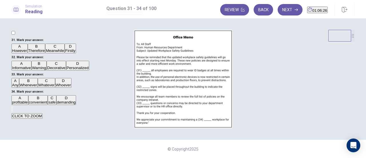
scroll to position [62, 0]
click at [32, 70] on button "B Warning" at bounding box center [38, 66] width 15 height 10
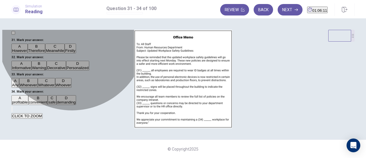
click at [19, 85] on button "A Any" at bounding box center [15, 83] width 8 height 10
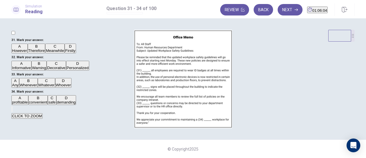
scroll to position [139, 0]
click at [28, 95] on button "A profitable" at bounding box center [19, 100] width 17 height 10
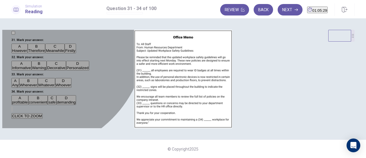
click at [48, 96] on button "C safe" at bounding box center [52, 100] width 8 height 10
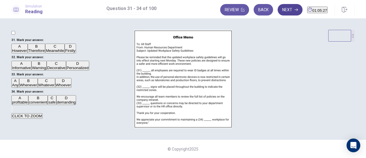
click at [278, 8] on button "Next" at bounding box center [290, 9] width 25 height 11
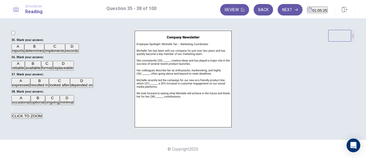
scroll to position [0, 0]
click at [58, 53] on button "C implements" at bounding box center [54, 49] width 21 height 10
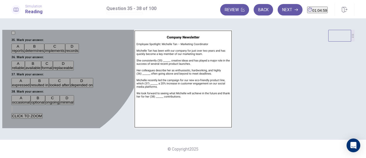
click at [25, 70] on button "A reliable" at bounding box center [17, 66] width 13 height 10
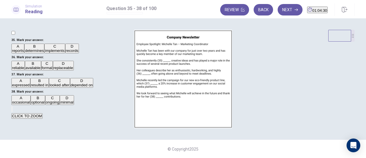
scroll to position [128, 0]
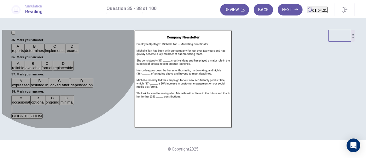
click at [49, 78] on button "B resulted in" at bounding box center [39, 83] width 19 height 10
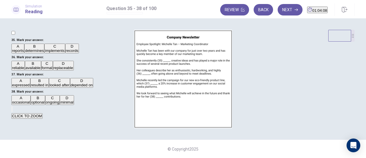
scroll to position [96, 0]
click at [60, 95] on button "C ongoing" at bounding box center [52, 100] width 15 height 10
click at [278, 10] on button "Next" at bounding box center [290, 9] width 25 height 11
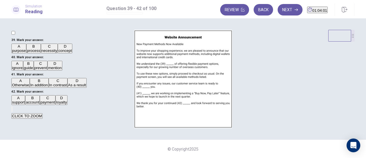
scroll to position [0, 0]
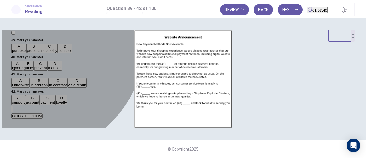
click at [44, 53] on span "necessity" at bounding box center [50, 50] width 16 height 4
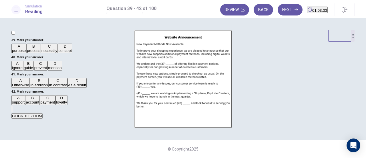
scroll to position [63, 0]
click at [34, 70] on button "B guide" at bounding box center [28, 66] width 11 height 10
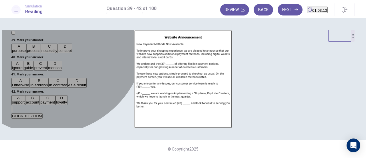
click at [49, 78] on button "B In addition" at bounding box center [39, 83] width 19 height 10
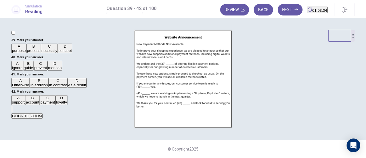
scroll to position [80, 0]
click at [56, 105] on button "D loyalty" at bounding box center [62, 100] width 12 height 10
click at [281, 9] on button "Next" at bounding box center [290, 9] width 25 height 11
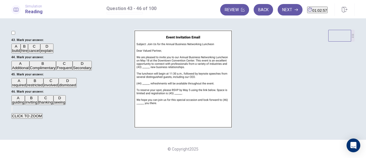
scroll to position [0, 0]
click at [20, 53] on span "build" at bounding box center [16, 50] width 8 height 4
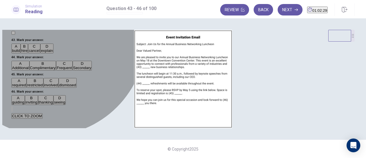
click at [56, 70] on button "B Complimentary" at bounding box center [42, 66] width 27 height 10
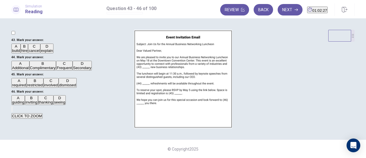
scroll to position [127, 0]
click at [27, 88] on button "A required" at bounding box center [18, 83] width 15 height 10
click at [54, 105] on button "D seeing" at bounding box center [60, 100] width 12 height 10
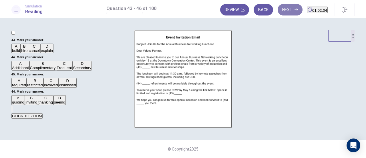
click at [278, 13] on button "Next" at bounding box center [290, 9] width 25 height 11
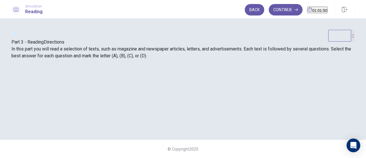
scroll to position [27, 0]
click at [277, 9] on button "Continue" at bounding box center [286, 9] width 34 height 11
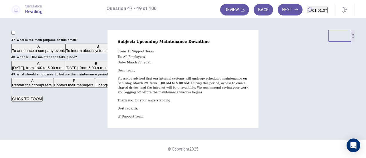
scroll to position [5, 0]
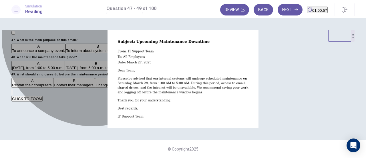
click at [110, 53] on span "To inform about system maintenance." at bounding box center [98, 50] width 64 height 4
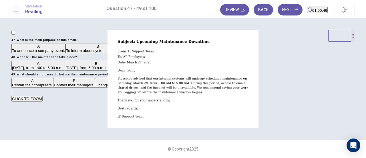
scroll to position [64, 0]
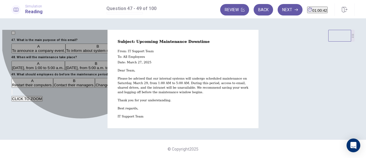
click at [64, 70] on span "[DATE], from 1:00 to 5:00 a.m.." at bounding box center [38, 68] width 52 height 4
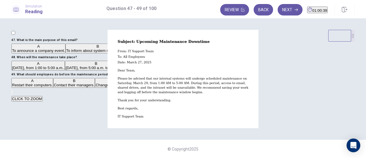
click at [128, 70] on span "[DATE], from 1:00 a.m. to 5:00 a.m.." at bounding box center [158, 68] width 61 height 4
click at [139, 87] on span "Save their work and log off." at bounding box center [162, 85] width 46 height 4
click at [278, 11] on button "Next" at bounding box center [290, 9] width 25 height 11
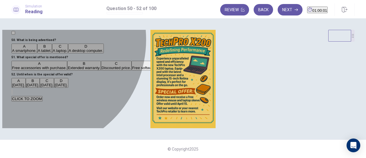
click at [53, 53] on span "A laptop." at bounding box center [60, 50] width 15 height 4
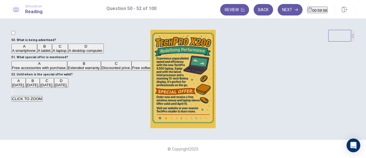
scroll to position [55, 0]
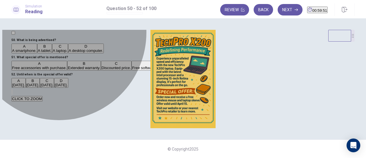
click at [67, 70] on button "A Free accessories with purchase." at bounding box center [39, 66] width 56 height 10
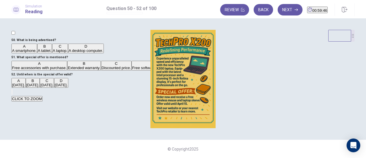
scroll to position [57, 0]
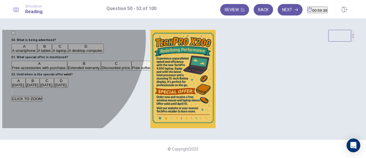
click at [50, 88] on button "C [DATE]." at bounding box center [47, 83] width 14 height 10
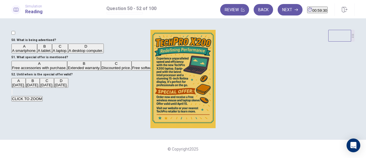
scroll to position [0, 0]
click at [278, 15] on button "Next" at bounding box center [290, 9] width 25 height 11
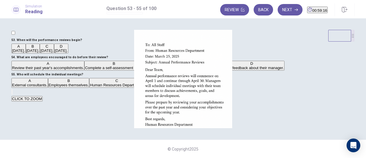
scroll to position [27, 0]
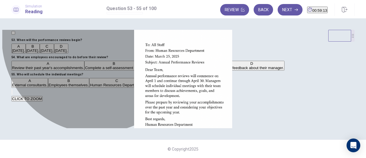
click at [26, 44] on button "A [DATE]." at bounding box center [18, 49] width 14 height 10
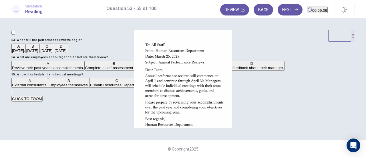
scroll to position [78, 0]
click at [84, 70] on span "Review their past year's accomplishments." at bounding box center [48, 68] width 72 height 4
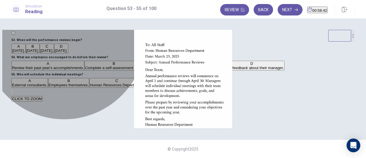
click at [144, 88] on button "D Team managers." at bounding box center [158, 83] width 29 height 10
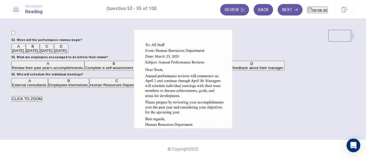
scroll to position [101, 0]
click at [278, 13] on button "Next" at bounding box center [290, 9] width 25 height 11
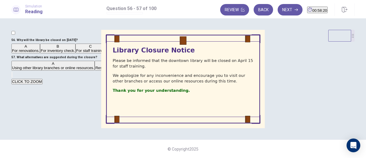
scroll to position [20, 0]
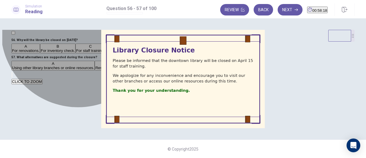
click at [95, 53] on button "C For staff training." at bounding box center [91, 49] width 30 height 10
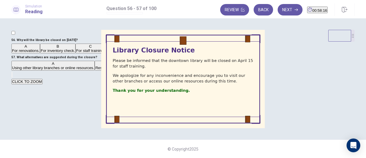
scroll to position [72, 0]
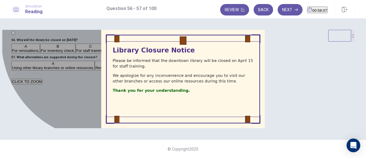
click at [94, 70] on span "Using other library branches or online resources." at bounding box center [53, 68] width 82 height 4
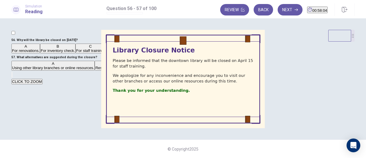
scroll to position [0, 0]
click at [278, 12] on button "Next" at bounding box center [290, 9] width 25 height 11
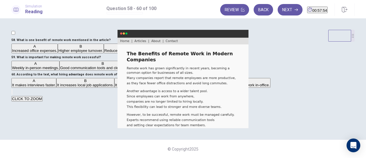
scroll to position [18, 0]
click at [156, 53] on span "Improved productivity." at bounding box center [174, 50] width 37 height 4
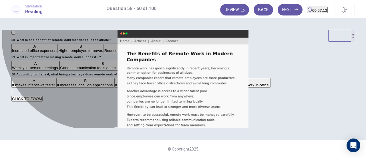
click at [111, 70] on span "Good communication tools and clear expectations." at bounding box center [103, 68] width 86 height 4
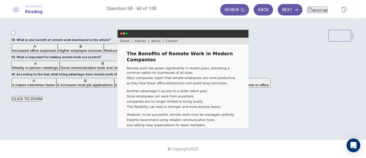
scroll to position [85, 0]
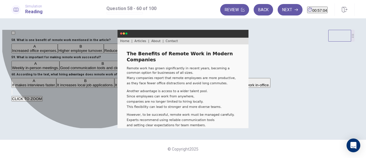
click at [115, 87] on span "It allows hiring from a broader range of locations." at bounding box center [156, 85] width 82 height 4
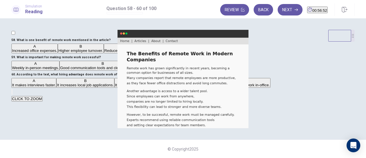
scroll to position [0, 0]
click at [283, 14] on button "Next" at bounding box center [290, 9] width 25 height 11
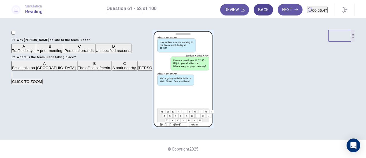
click at [254, 10] on button "Back" at bounding box center [263, 9] width 19 height 11
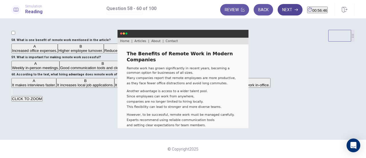
click at [281, 10] on button "Next" at bounding box center [290, 9] width 25 height 11
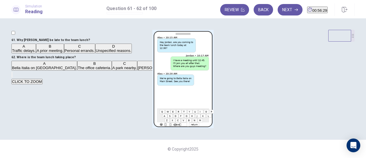
click at [64, 53] on button "B A prior meeting." at bounding box center [50, 49] width 28 height 10
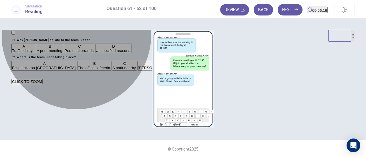
click at [77, 70] on button "A [GEOGRAPHIC_DATA] on [GEOGRAPHIC_DATA]." at bounding box center [44, 66] width 66 height 10
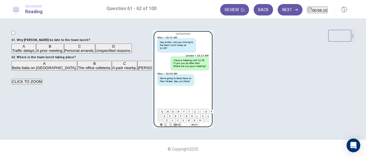
scroll to position [0, 0]
click at [278, 11] on button "Next" at bounding box center [290, 9] width 25 height 11
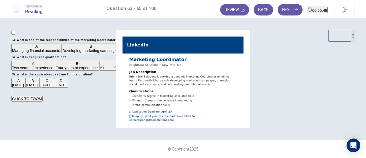
click at [94, 53] on button "B Developing marketing campaigns." at bounding box center [91, 49] width 59 height 10
click at [55, 70] on button "A Two years of experience." at bounding box center [33, 66] width 44 height 10
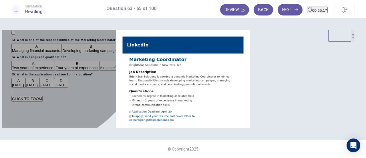
click at [50, 88] on button "C [DATE]." at bounding box center [47, 83] width 14 height 10
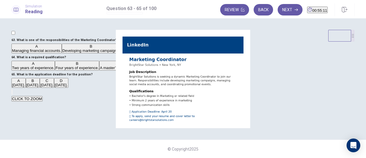
scroll to position [94, 0]
click at [278, 13] on button "Next" at bounding box center [290, 9] width 25 height 11
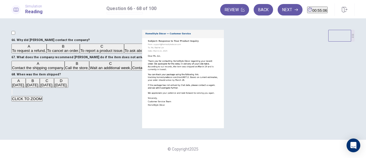
scroll to position [0, 0]
click at [125, 53] on span "To ask about a late delivery." at bounding box center [148, 50] width 47 height 4
click at [64, 70] on span "Contact the shipping company." at bounding box center [38, 68] width 52 height 4
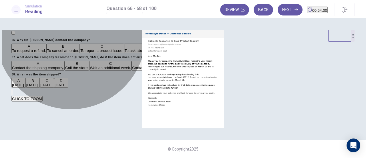
click at [132, 70] on button "D Contact them again." at bounding box center [149, 66] width 35 height 10
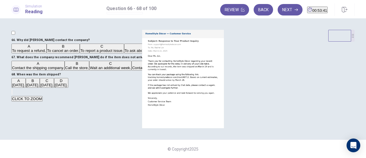
scroll to position [96, 0]
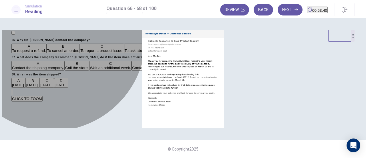
click at [40, 87] on button "B [DATE]." at bounding box center [33, 83] width 14 height 10
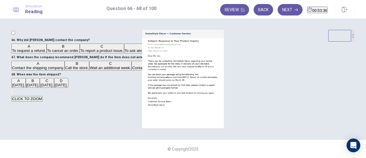
scroll to position [3, 0]
click at [278, 13] on button "Next" at bounding box center [290, 9] width 25 height 11
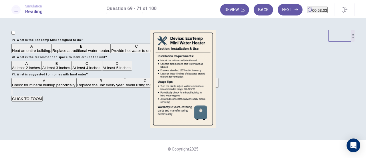
scroll to position [64, 0]
click at [72, 70] on span "At least 4 inches." at bounding box center [86, 68] width 29 height 4
click at [77, 88] on button "A Check for mineral buildup periodically." at bounding box center [43, 83] width 65 height 10
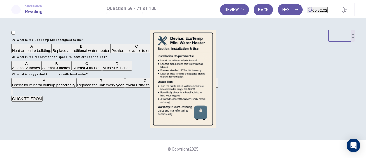
click at [111, 53] on span "Provide hot water to one sink." at bounding box center [136, 50] width 50 height 4
click at [278, 9] on button "Next" at bounding box center [290, 9] width 25 height 11
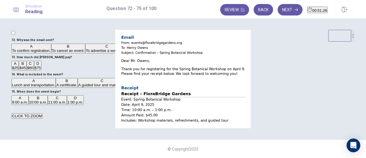
scroll to position [0, 0]
click at [51, 53] on button "A To confirm registration." at bounding box center [31, 49] width 40 height 10
click at [26, 70] on button "B $45" at bounding box center [22, 66] width 7 height 10
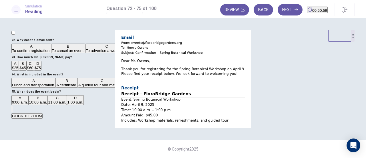
click at [78, 87] on span "A guided tour and materials." at bounding box center [102, 85] width 48 height 4
click at [285, 13] on button "Next" at bounding box center [290, 9] width 25 height 11
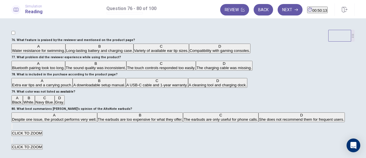
scroll to position [18, 0]
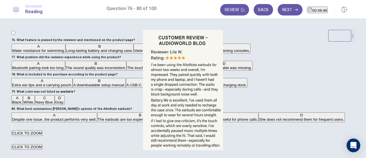
click at [89, 53] on button "B Long-lasting battery and charging case." at bounding box center [100, 49] width 68 height 10
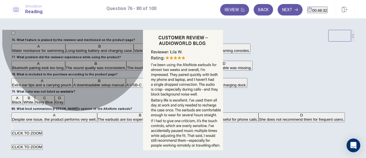
click at [127, 70] on span "The touch controls responded too easily." at bounding box center [161, 68] width 68 height 4
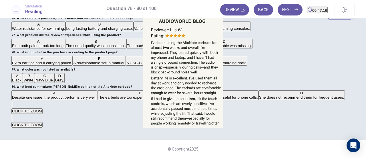
scroll to position [60, 0]
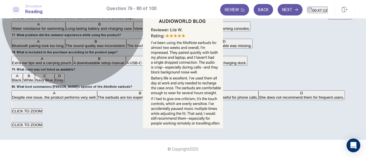
click at [127, 65] on span "A USB-C cable and 1-year warranty." at bounding box center [157, 63] width 61 height 4
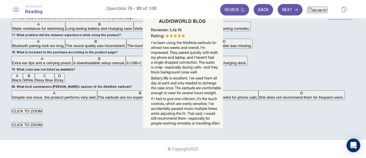
scroll to position [11, 0]
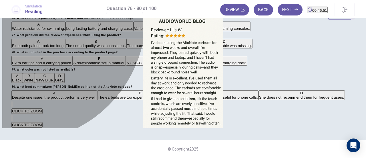
click at [55, 82] on span "Gray." at bounding box center [59, 80] width 9 height 4
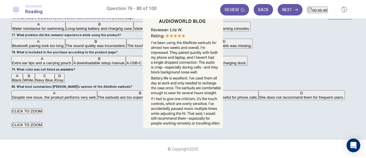
scroll to position [101, 0]
click at [97, 95] on span "Despite one issue, the product performs very well." at bounding box center [54, 97] width 85 height 4
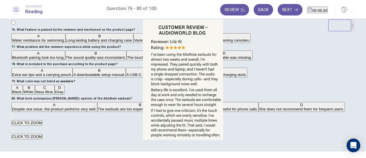
scroll to position [0, 0]
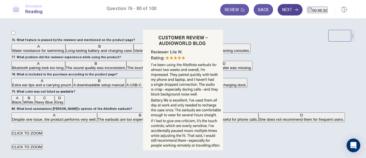
click at [281, 10] on button "Next" at bounding box center [290, 9] width 25 height 11
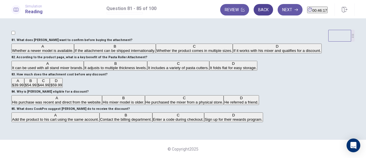
click at [254, 14] on button "Back" at bounding box center [263, 9] width 19 height 11
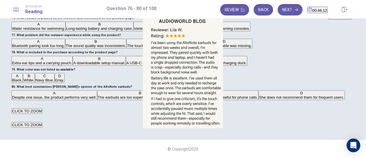
scroll to position [49, 0]
click at [278, 11] on button "Next" at bounding box center [290, 9] width 25 height 11
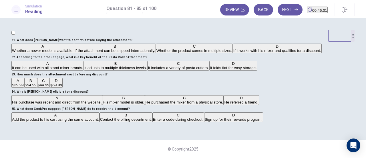
scroll to position [0, 0]
click at [237, 123] on div at bounding box center [182, 123] width 343 height 0
click at [278, 10] on button "Next" at bounding box center [290, 9] width 25 height 11
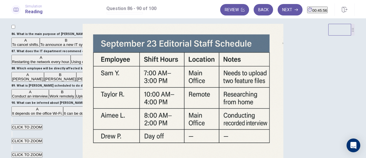
scroll to position [6, 0]
click at [256, 13] on button "Back" at bounding box center [263, 9] width 19 height 11
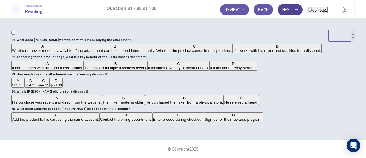
click at [278, 12] on button "Next" at bounding box center [290, 9] width 25 height 11
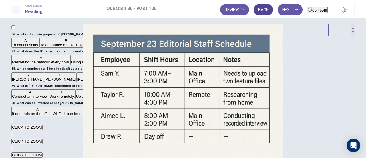
click at [254, 11] on button "Back" at bounding box center [263, 9] width 19 height 11
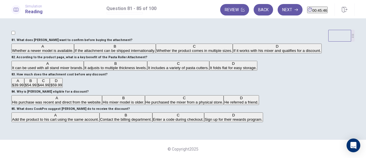
scroll to position [0, 0]
click at [253, 123] on div at bounding box center [182, 123] width 343 height 0
click at [254, 9] on button "Back" at bounding box center [263, 9] width 19 height 11
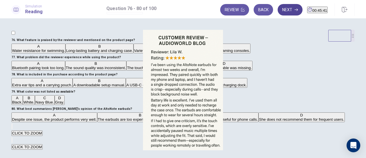
click at [295, 8] on icon "button" at bounding box center [296, 9] width 3 height 3
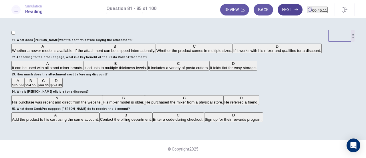
click at [278, 12] on button "Next" at bounding box center [290, 9] width 25 height 11
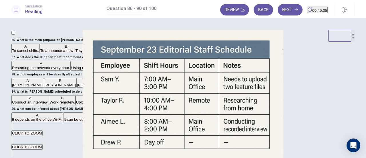
scroll to position [22, 0]
click at [93, 53] on span "To inform staff about Wi-Fi maintenance." at bounding box center [127, 50] width 68 height 4
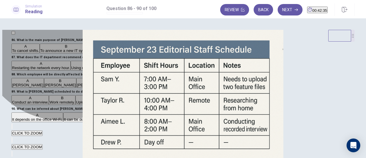
click at [191, 70] on span "Avoiding large file transfers." at bounding box center [214, 68] width 47 height 4
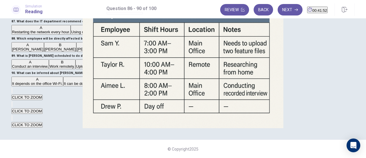
scroll to position [211, 0]
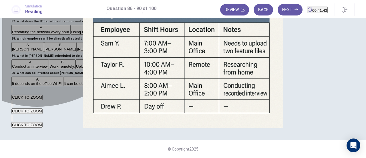
click at [76, 52] on button "C [PERSON_NAME]" at bounding box center [92, 47] width 33 height 10
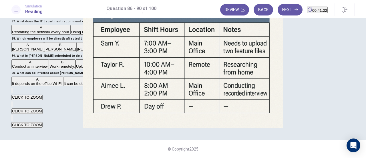
scroll to position [221, 0]
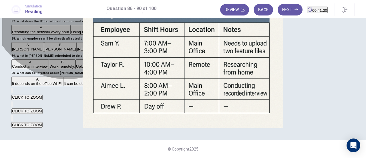
click at [49, 62] on button "A Conduct an interview." at bounding box center [29, 64] width 37 height 10
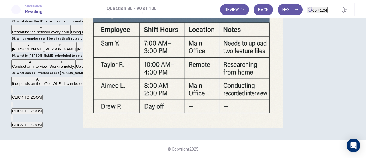
scroll to position [226, 0]
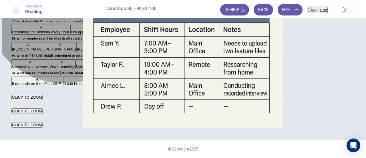
click at [82, 86] on span "It can be done from home." at bounding box center [86, 83] width 45 height 4
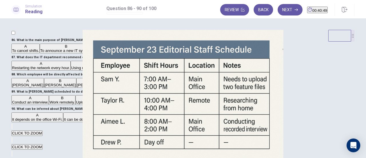
scroll to position [0, 0]
click at [254, 12] on button "Back" at bounding box center [263, 9] width 19 height 11
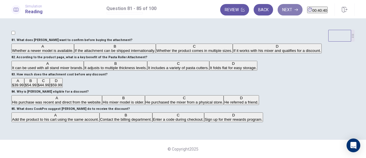
click at [278, 12] on button "Next" at bounding box center [290, 9] width 25 height 11
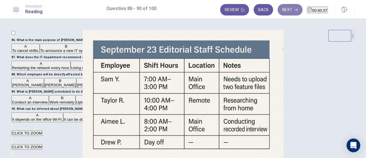
click at [278, 14] on button "Next" at bounding box center [290, 9] width 25 height 11
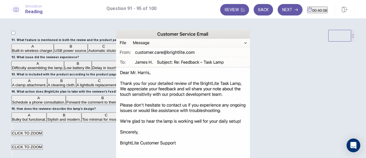
scroll to position [39, 0]
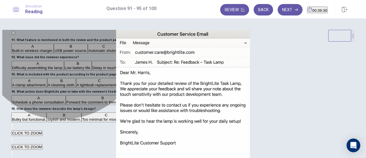
click at [53, 53] on span "Built-in wireless charger." at bounding box center [32, 50] width 41 height 4
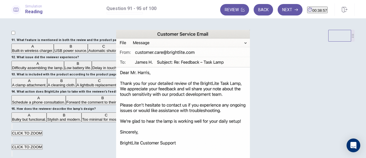
scroll to position [48, 0]
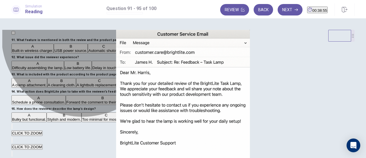
click at [100, 70] on span "Delay in touch sensor responsiveness." at bounding box center [124, 68] width 65 height 4
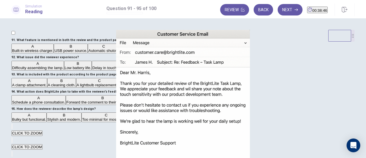
scroll to position [152, 0]
click at [123, 88] on button "D A USB-C cable and warranty." at bounding box center [148, 83] width 50 height 10
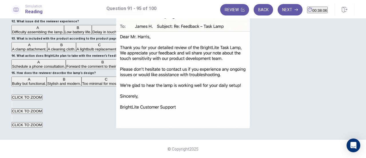
scroll to position [194, 0]
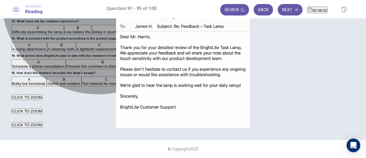
click at [115, 68] on span "Forward the comment to their design team." at bounding box center [102, 66] width 73 height 4
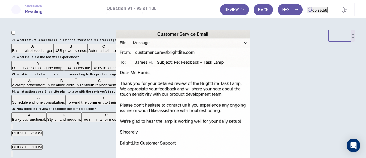
scroll to position [101, 0]
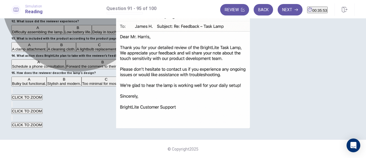
click at [82, 77] on button "B Stylish and modern." at bounding box center [64, 81] width 35 height 10
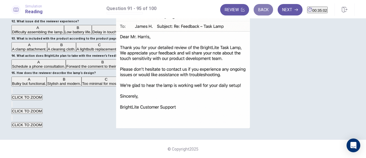
click at [254, 12] on button "Back" at bounding box center [263, 9] width 19 height 11
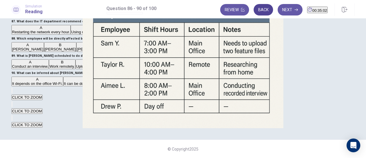
scroll to position [241, 0]
click at [254, 10] on button "Back" at bounding box center [263, 9] width 19 height 11
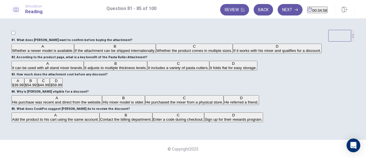
scroll to position [0, 0]
click at [234, 123] on div at bounding box center [182, 123] width 343 height 0
drag, startPoint x: 177, startPoint y: 121, endPoint x: 139, endPoint y: 171, distance: 63.4
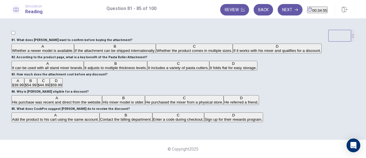
click at [139, 157] on html "This site uses cookies, as explained in our Privacy Policy . If you agree to th…" at bounding box center [183, 79] width 366 height 158
click at [353, 40] on div at bounding box center [353, 36] width 3 height 12
click at [269, 123] on div at bounding box center [182, 123] width 343 height 0
click at [278, 13] on button "Next" at bounding box center [290, 9] width 25 height 11
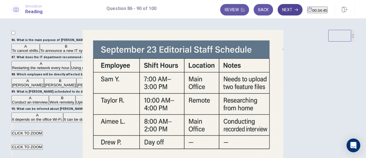
click at [279, 9] on button "Next" at bounding box center [290, 9] width 25 height 11
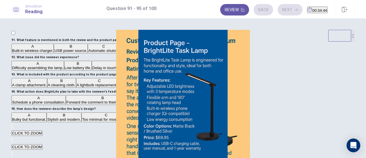
scroll to position [248, 0]
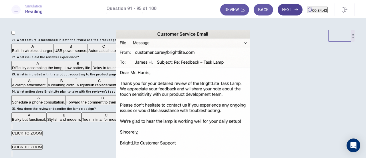
click at [278, 8] on button "Next" at bounding box center [290, 9] width 25 height 11
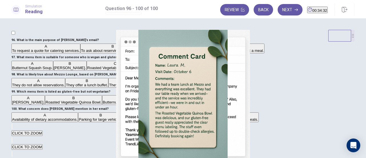
scroll to position [23, 0]
click at [120, 53] on button "B To ask about reserving a group lunch." at bounding box center [112, 49] width 65 height 10
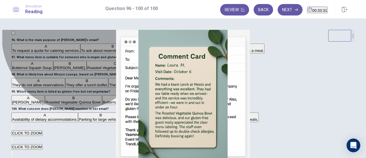
click at [53, 70] on button "A Butternut Squash Soup." at bounding box center [32, 66] width 42 height 10
click at [92, 70] on span "Roasted Vegetable Quinoa Bowl." at bounding box center [115, 68] width 56 height 4
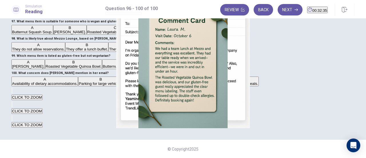
scroll to position [114, 0]
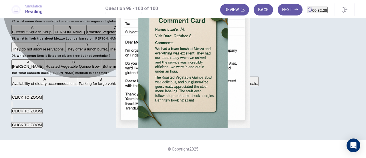
click at [109, 51] on span "They provide fast and organized service." at bounding box center [143, 49] width 69 height 4
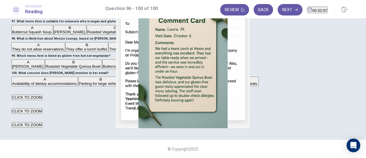
scroll to position [105, 0]
click at [102, 69] on button "B Roasted Vegetable Quinoa Bowl." at bounding box center [73, 64] width 57 height 10
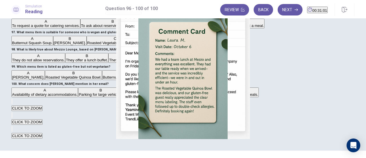
scroll to position [101, 0]
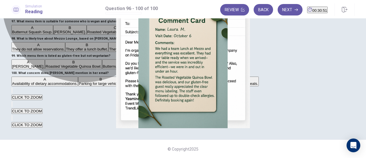
click at [78, 81] on span "Availability of dietary accommodations." at bounding box center [45, 83] width 66 height 4
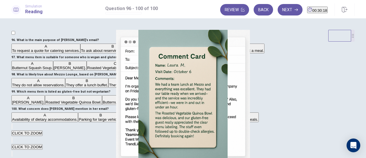
scroll to position [19, 0]
click at [255, 8] on button "Back" at bounding box center [263, 9] width 19 height 11
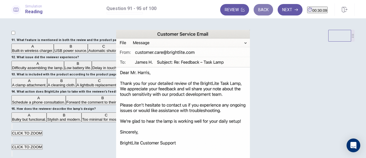
click at [255, 8] on button "Back" at bounding box center [263, 9] width 19 height 11
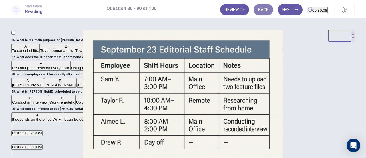
click at [255, 8] on button "Back" at bounding box center [263, 9] width 19 height 11
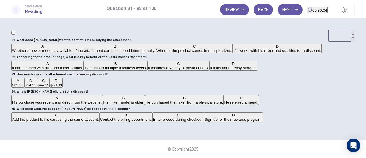
scroll to position [0, 0]
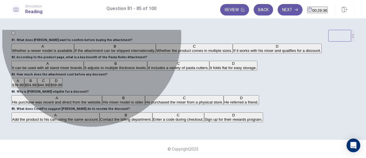
click at [74, 53] on button "A Whether a newer model is available." at bounding box center [42, 49] width 63 height 10
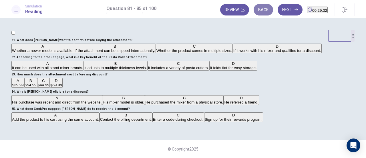
click at [254, 11] on button "Back" at bounding box center [263, 9] width 19 height 11
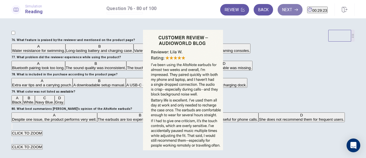
click at [278, 13] on button "Next" at bounding box center [290, 9] width 25 height 11
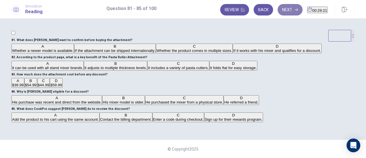
click at [278, 13] on button "Next" at bounding box center [290, 9] width 25 height 11
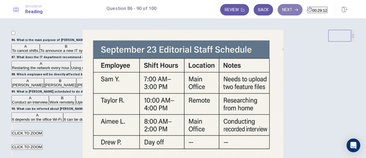
click at [278, 7] on button "Next" at bounding box center [290, 9] width 25 height 11
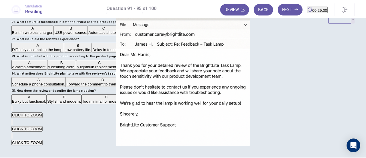
scroll to position [18, 0]
click at [278, 11] on button "Next" at bounding box center [290, 9] width 25 height 11
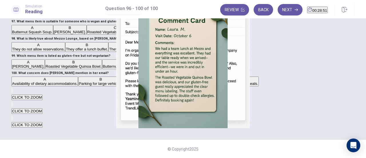
scroll to position [0, 0]
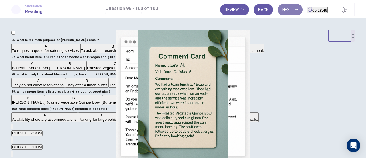
click at [278, 12] on button "Next" at bounding box center [290, 9] width 25 height 11
click at [254, 9] on button "Back" at bounding box center [263, 9] width 19 height 11
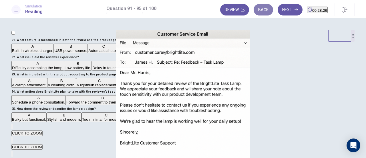
click at [254, 9] on button "Back" at bounding box center [263, 9] width 19 height 11
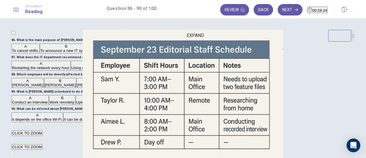
click at [13, 123] on button "EXPAND" at bounding box center [11, 125] width 1 height 5
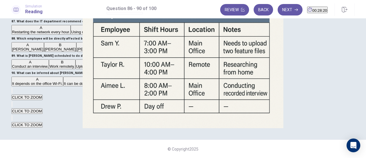
scroll to position [0, 0]
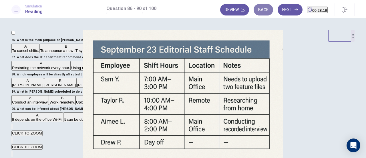
click at [254, 10] on button "Back" at bounding box center [263, 9] width 19 height 11
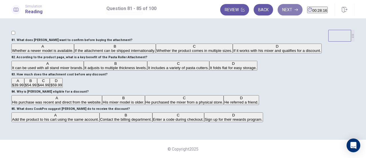
click at [278, 13] on button "Next" at bounding box center [290, 9] width 25 height 11
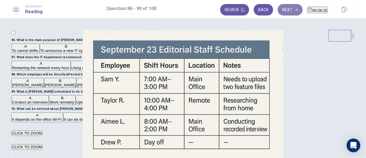
click at [278, 13] on button "Next" at bounding box center [290, 9] width 25 height 11
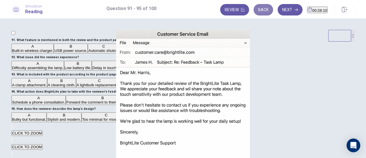
click at [255, 9] on button "Back" at bounding box center [263, 9] width 19 height 11
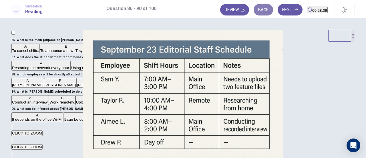
click at [254, 7] on button "Back" at bounding box center [263, 9] width 19 height 11
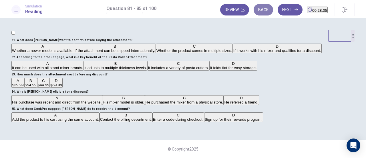
click at [256, 9] on button "Back" at bounding box center [263, 9] width 19 height 11
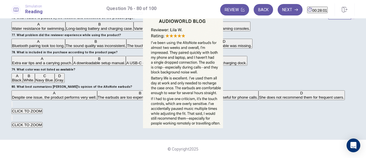
scroll to position [25, 0]
click at [43, 114] on button "CLICK TO ZOOM" at bounding box center [26, 110] width 31 height 5
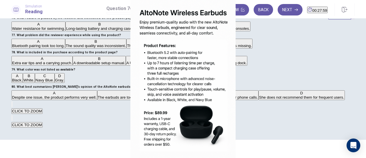
click at [286, 40] on img at bounding box center [183, 79] width 366 height 158
click at [351, 43] on img at bounding box center [183, 79] width 366 height 158
click at [360, 0] on div at bounding box center [183, 0] width 366 height 0
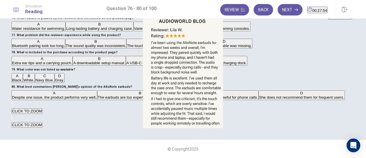
scroll to position [101, 0]
click at [278, 13] on button "Next" at bounding box center [290, 9] width 25 height 11
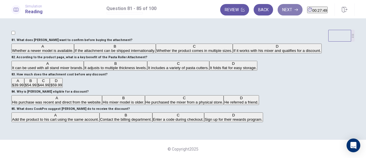
click at [278, 10] on button "Next" at bounding box center [290, 9] width 25 height 11
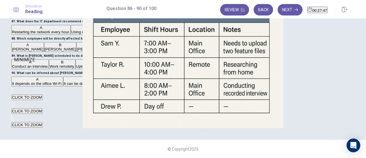
click at [13, 101] on button "MINIMIZE" at bounding box center [11, 103] width 1 height 5
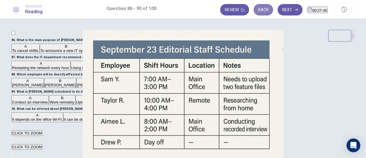
click at [254, 8] on button "Back" at bounding box center [263, 9] width 19 height 11
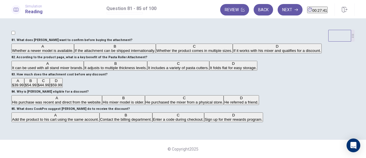
scroll to position [73, 0]
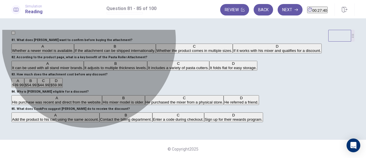
click at [84, 70] on button "A It can be used with all stand mixer brands." at bounding box center [47, 66] width 72 height 10
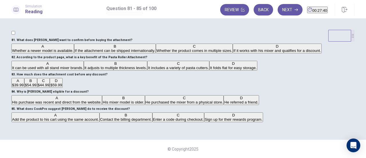
scroll to position [140, 0]
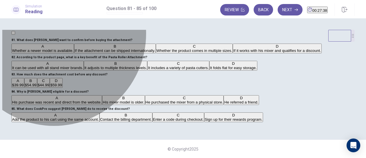
click at [24, 88] on button "A $39.99" at bounding box center [17, 83] width 13 height 10
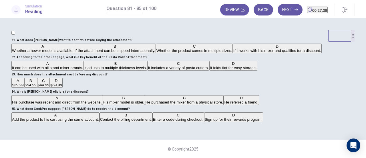
scroll to position [232, 0]
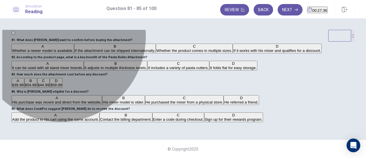
click at [77, 100] on span "His purchase was recent and direct from the website." at bounding box center [57, 102] width 90 height 4
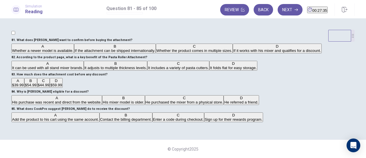
scroll to position [93, 0]
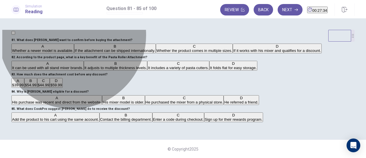
click at [90, 117] on span "Add the product to his cart using the same account." at bounding box center [55, 119] width 87 height 4
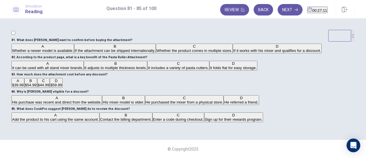
scroll to position [0, 0]
click at [354, 145] on icon "Open Intercom Messenger" at bounding box center [353, 144] width 7 height 7
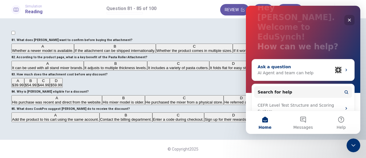
scroll to position [46, 0]
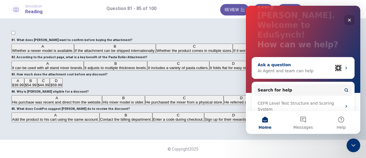
click at [280, 68] on div "AI Agent and team can help" at bounding box center [295, 71] width 75 height 6
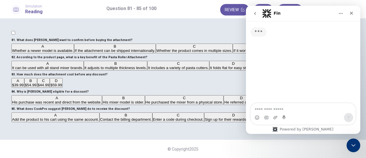
scroll to position [0, 0]
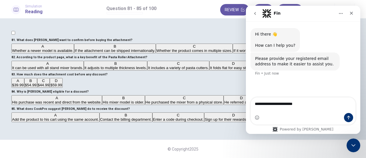
click at [255, 107] on textarea "**********" at bounding box center [303, 102] width 105 height 10
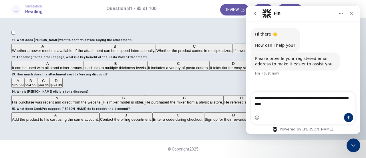
click at [262, 104] on textarea "**********" at bounding box center [303, 99] width 105 height 15
click at [337, 105] on textarea "**********" at bounding box center [303, 99] width 105 height 15
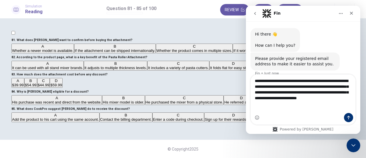
scroll to position [2, 0]
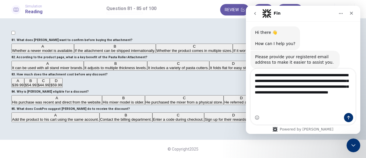
type textarea "**********"
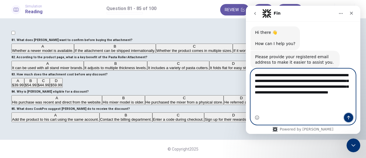
click at [349, 117] on icon "Send a message…" at bounding box center [348, 118] width 3 height 4
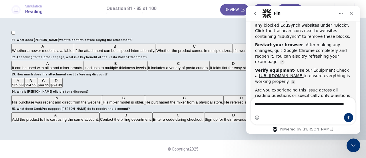
scroll to position [173, 0]
click at [265, 103] on textarea "**********" at bounding box center [303, 104] width 105 height 15
type textarea "**********"
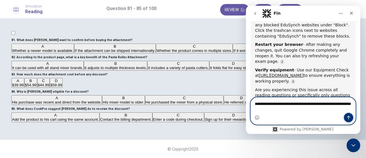
click at [346, 115] on button "Send a message…" at bounding box center [348, 117] width 9 height 9
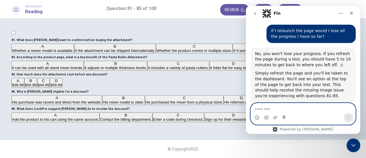
scroll to position [261, 0]
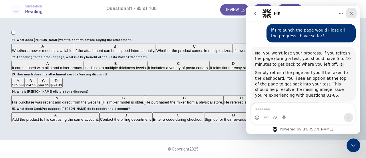
click at [351, 16] on div "Close" at bounding box center [352, 13] width 10 height 10
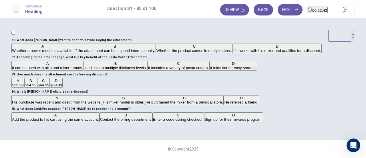
scroll to position [0, 0]
click at [278, 12] on button "Next" at bounding box center [290, 9] width 25 height 11
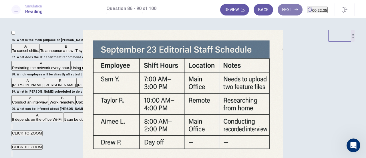
click at [278, 12] on button "Next" at bounding box center [290, 9] width 25 height 11
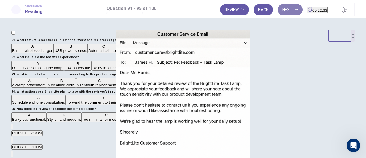
click at [278, 12] on button "Next" at bounding box center [290, 9] width 25 height 11
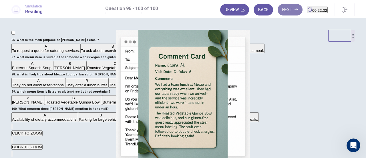
click at [278, 12] on button "Next" at bounding box center [290, 9] width 25 height 11
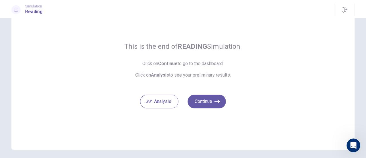
scroll to position [29, 0]
click at [163, 98] on button "Analysis" at bounding box center [159, 101] width 38 height 14
